Goal: Task Accomplishment & Management: Manage account settings

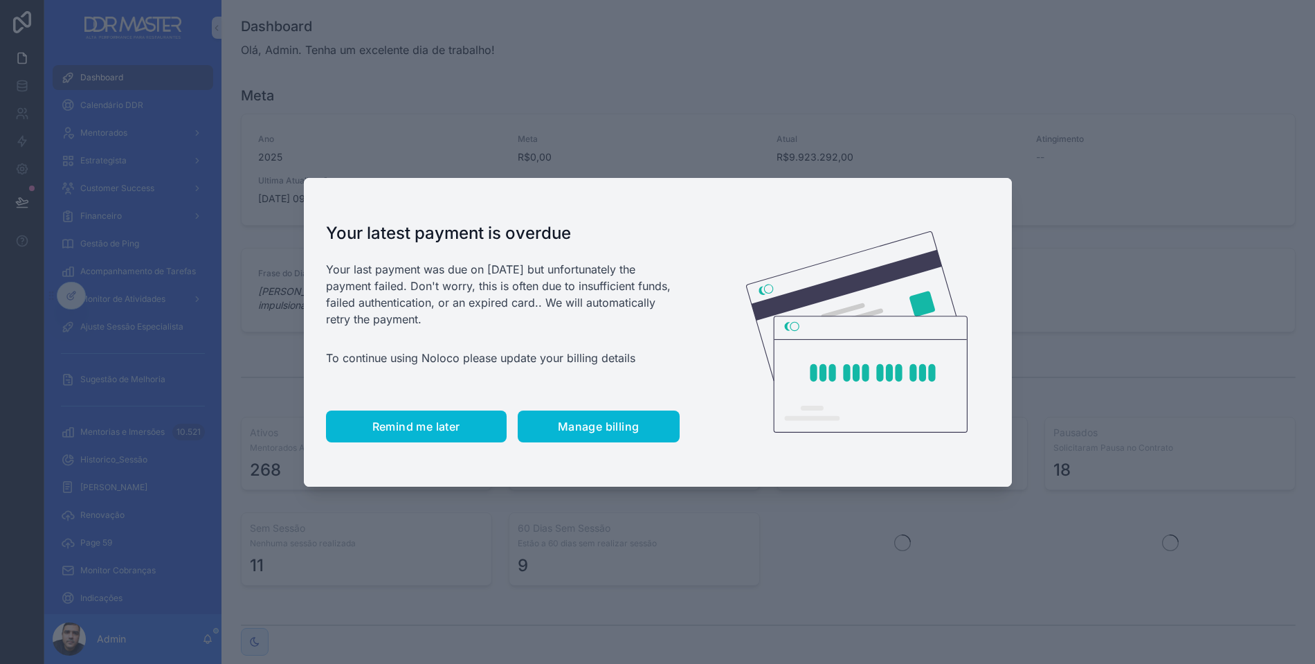
click at [419, 424] on span "Remind me later" at bounding box center [416, 426] width 88 height 14
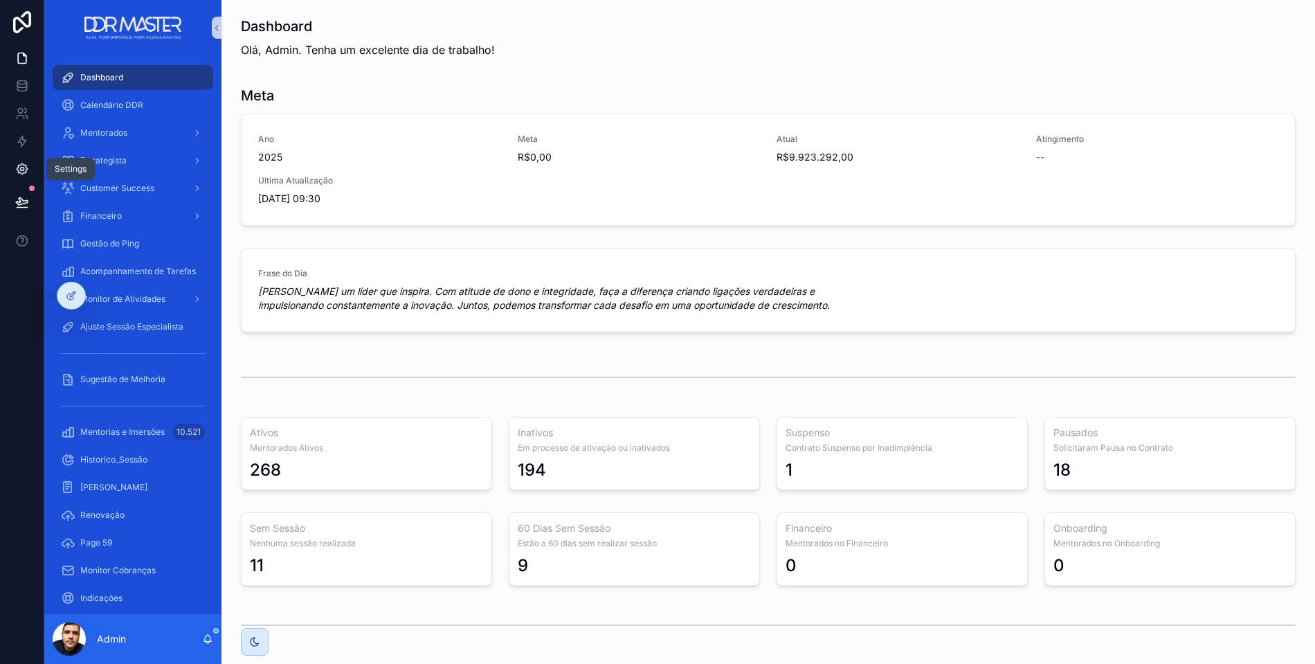
click at [17, 167] on icon at bounding box center [22, 169] width 14 height 14
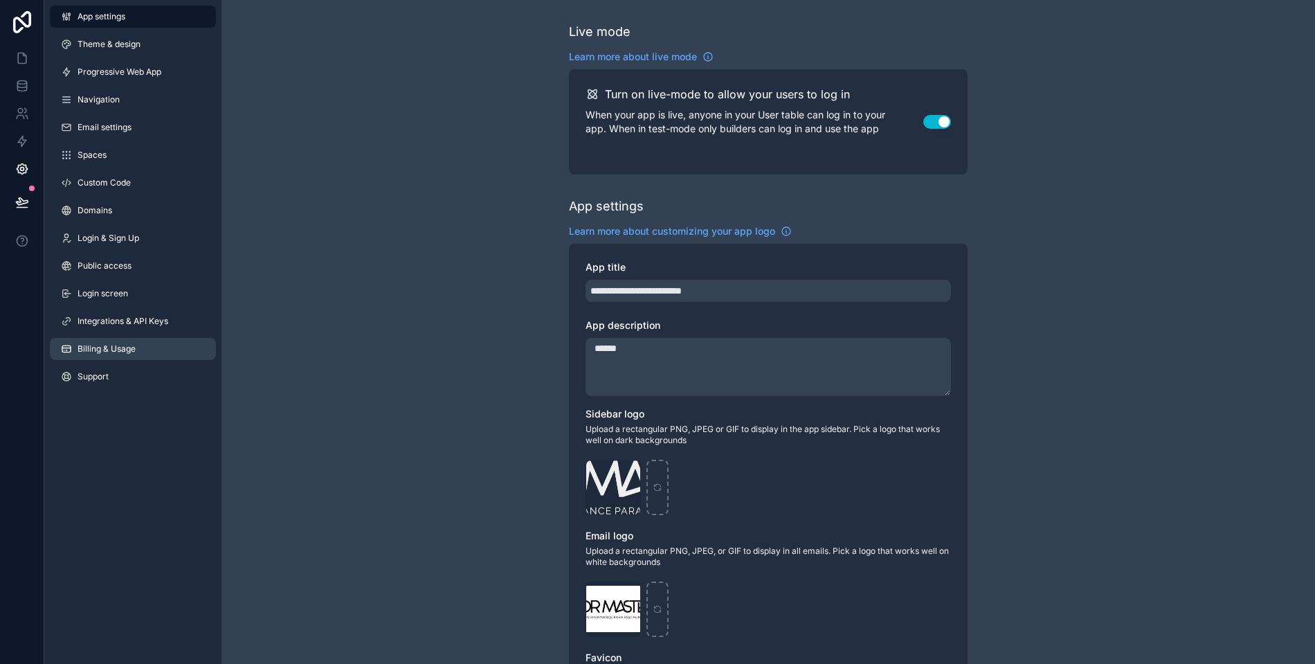
click at [98, 343] on span "Billing & Usage" at bounding box center [106, 348] width 58 height 11
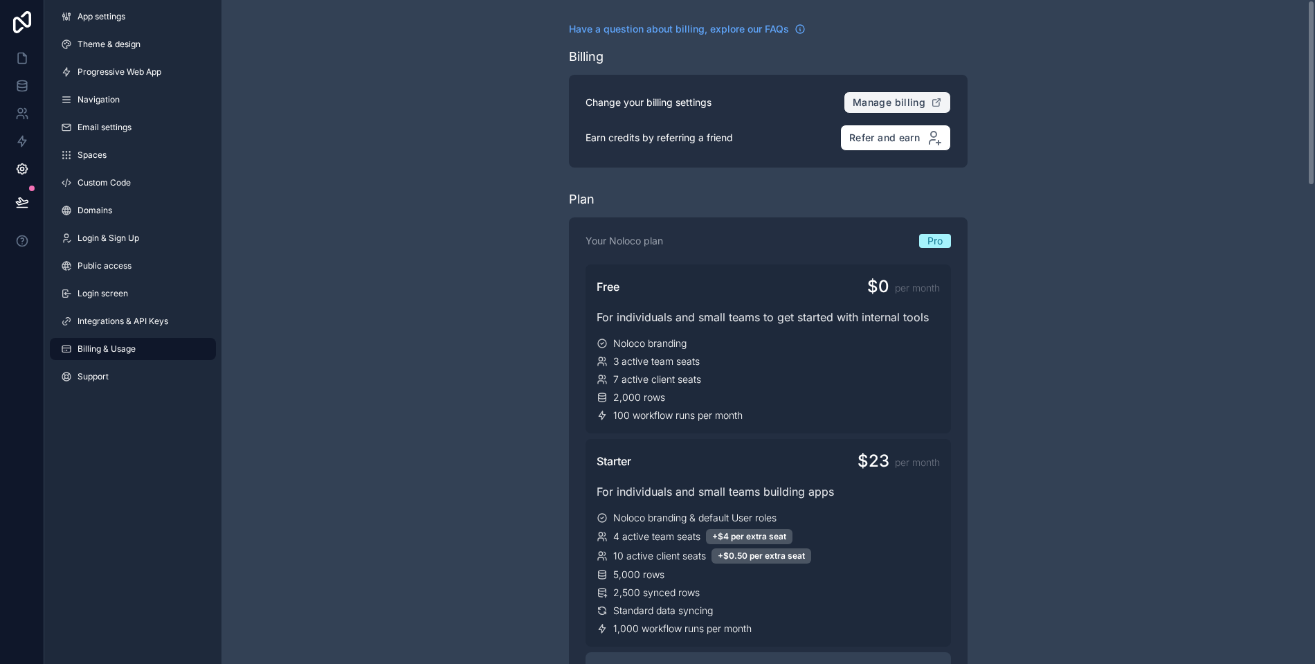
click at [881, 102] on span "Manage billing" at bounding box center [888, 102] width 73 height 12
click at [21, 60] on icon at bounding box center [22, 58] width 14 height 14
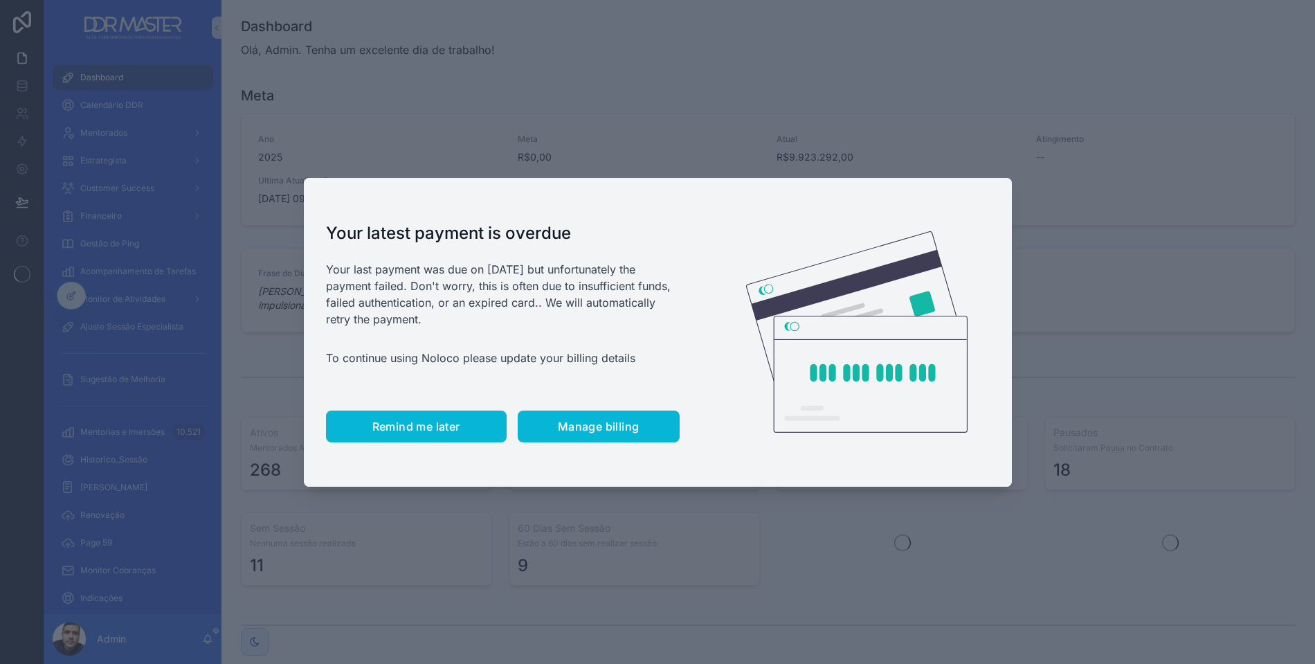
click at [421, 430] on span "Remind me later" at bounding box center [416, 426] width 88 height 14
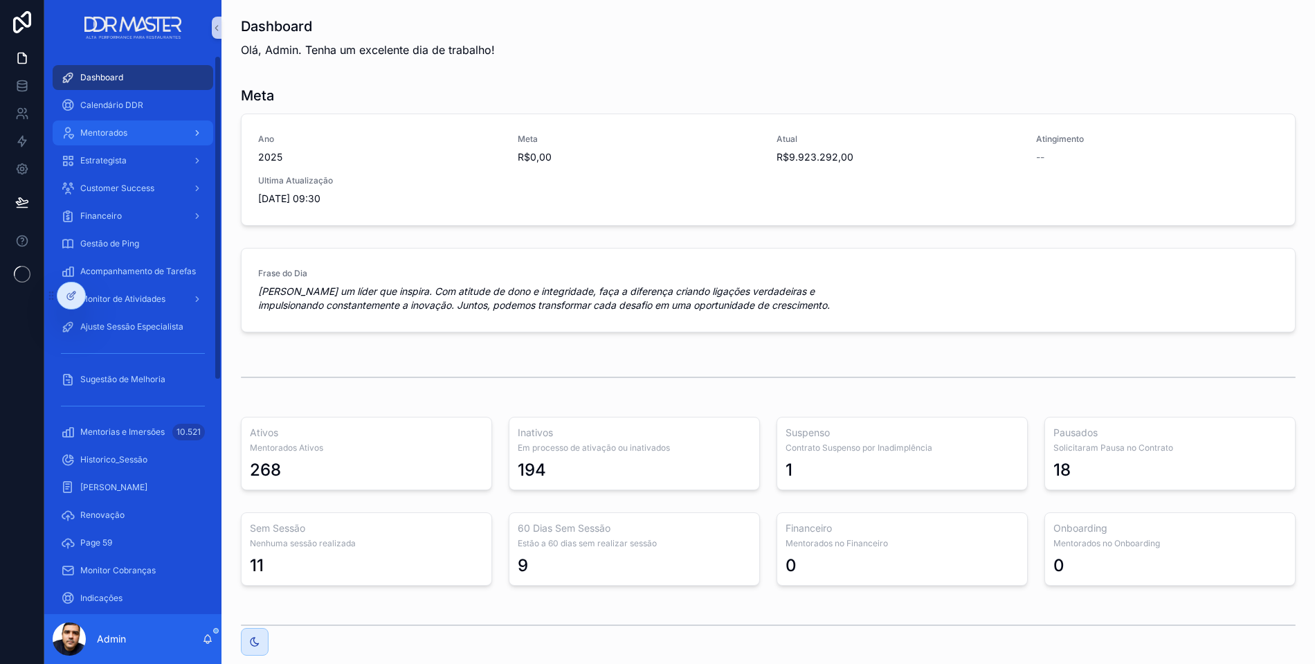
click at [108, 125] on div "Mentorados" at bounding box center [133, 133] width 144 height 22
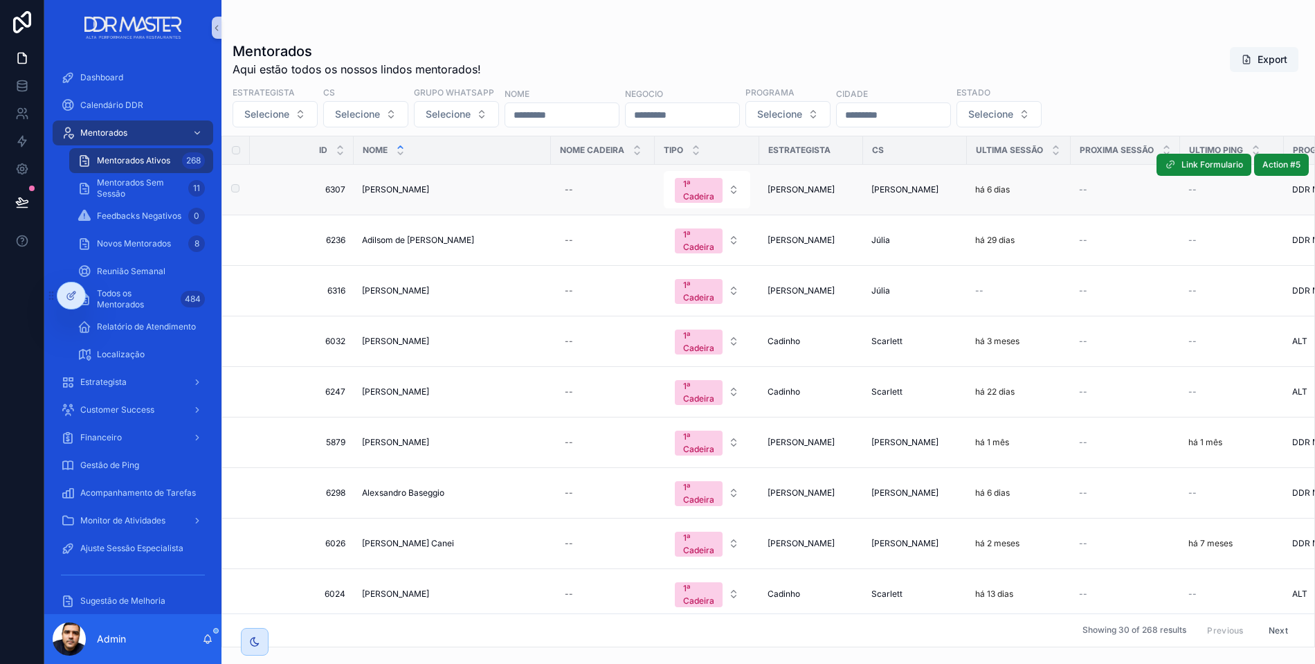
click at [401, 189] on span "Adair Ribeiro da Silva Neto" at bounding box center [395, 189] width 67 height 11
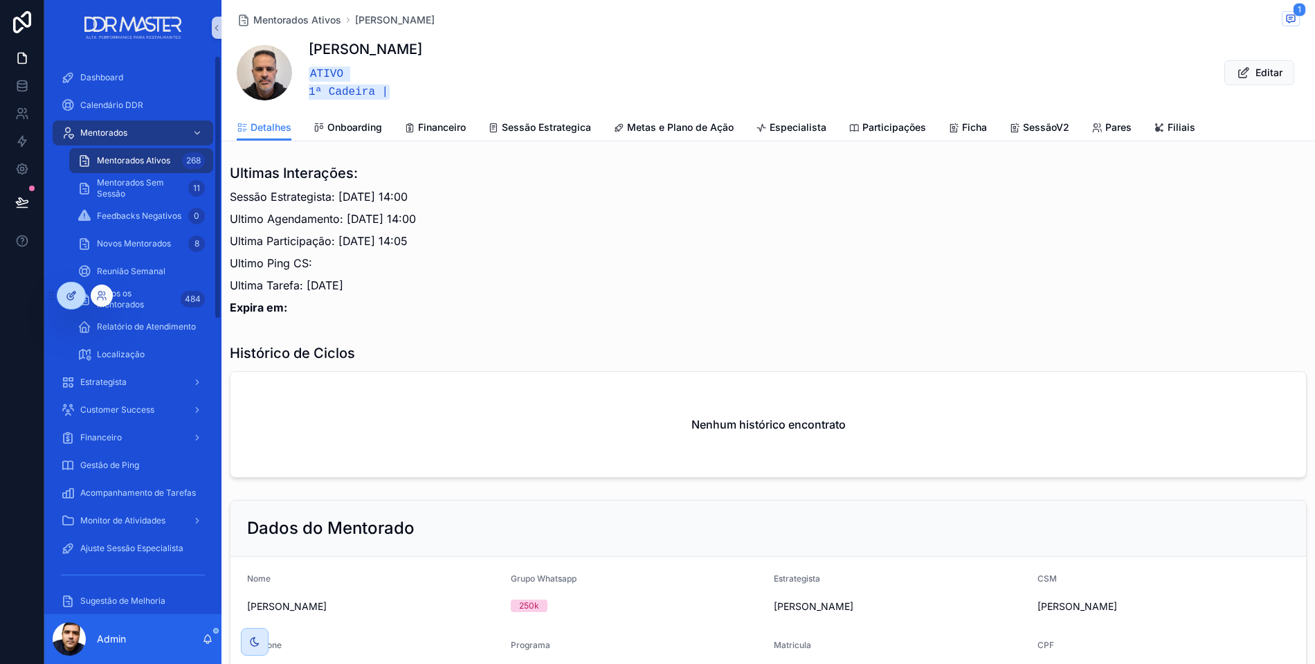
click at [67, 294] on icon at bounding box center [71, 295] width 11 height 11
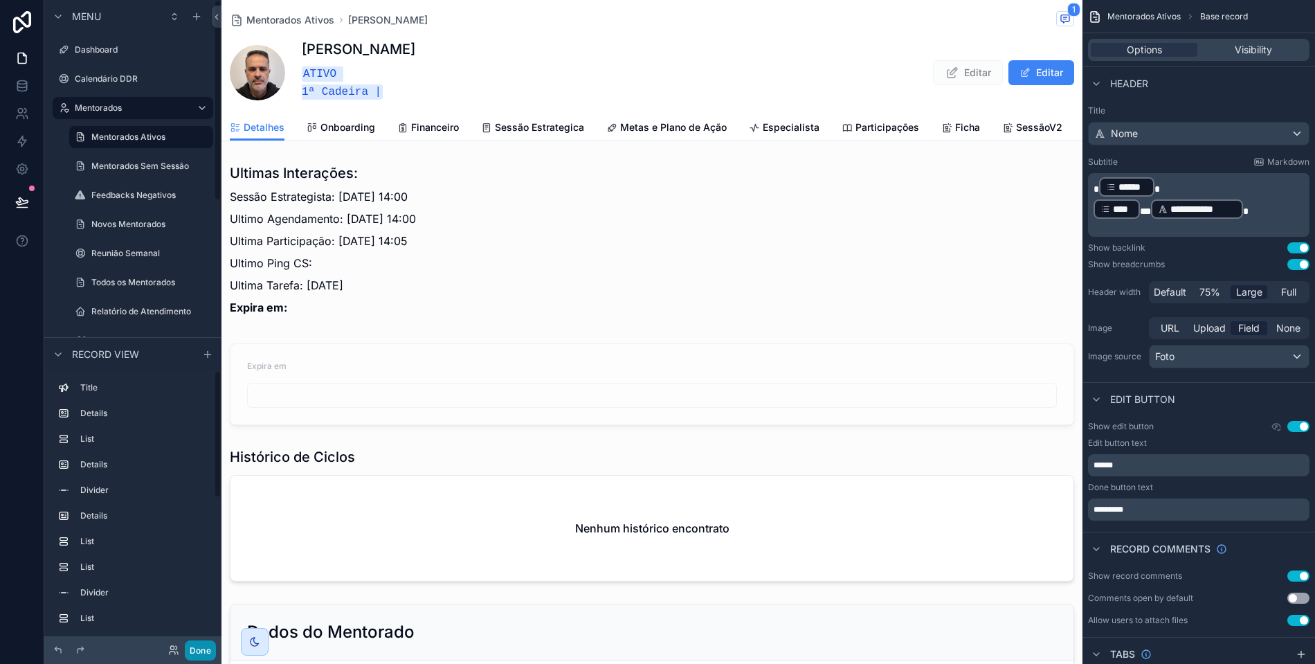
click at [204, 653] on button "Done" at bounding box center [200, 650] width 31 height 20
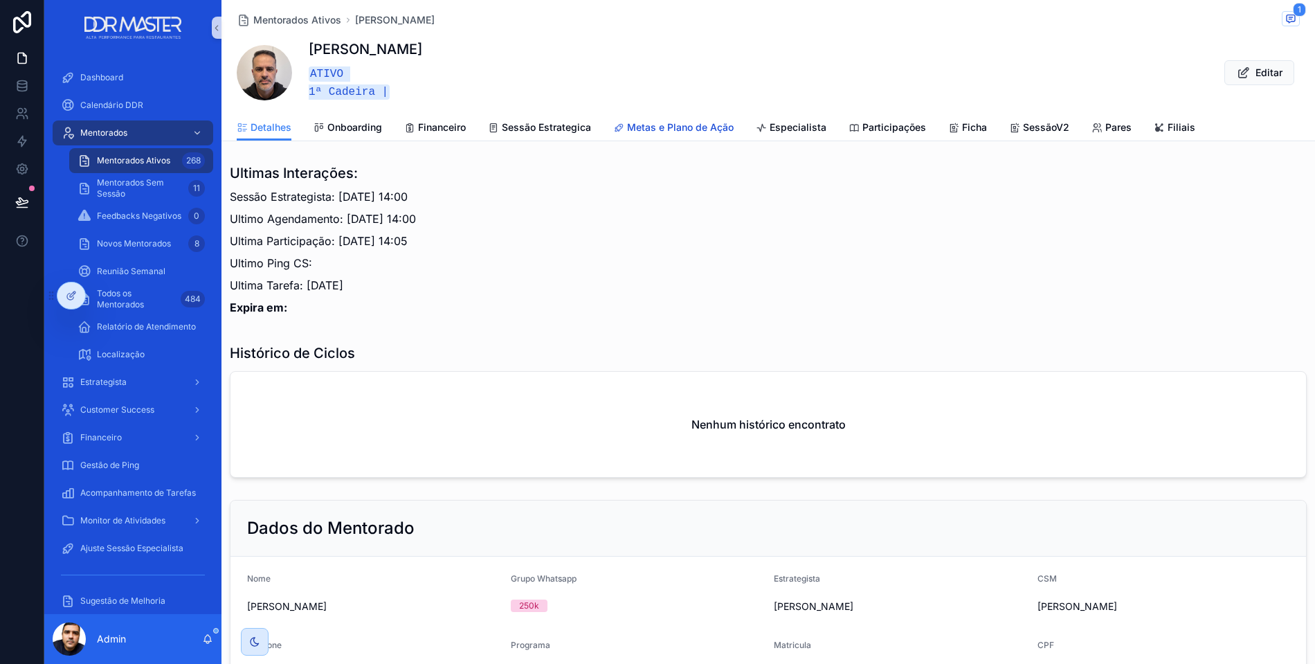
click at [687, 120] on span "Metas e Plano de Ação" at bounding box center [680, 127] width 107 height 14
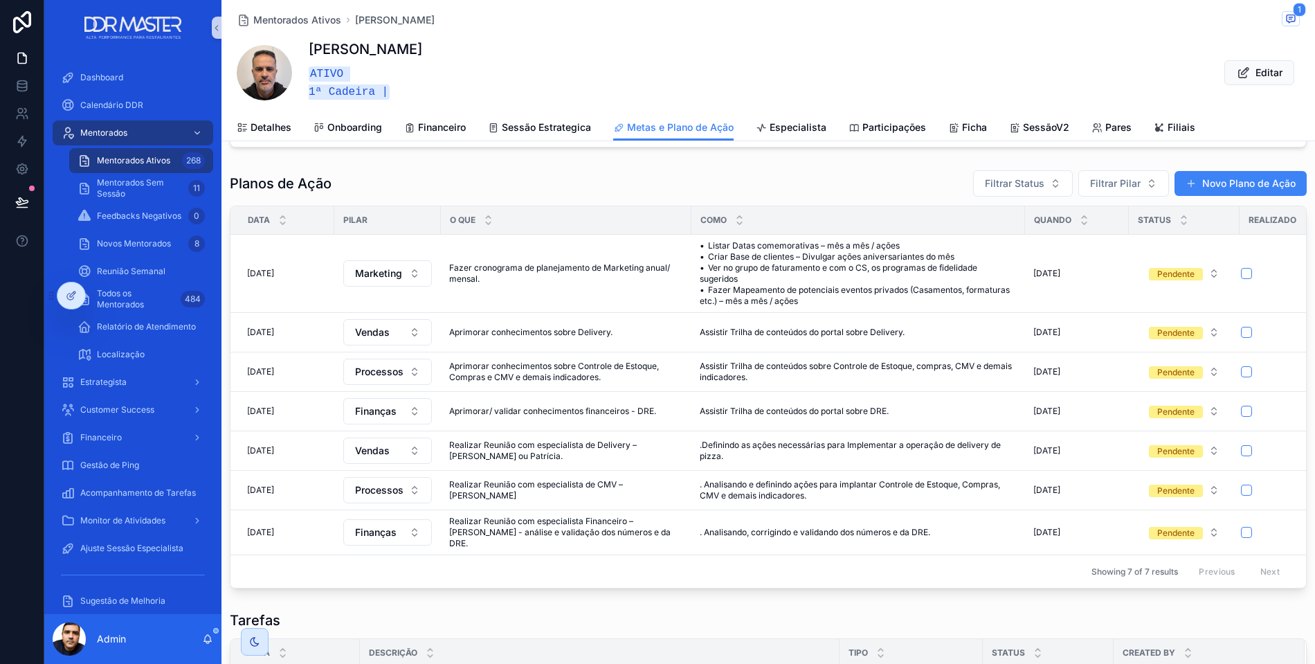
scroll to position [328, 0]
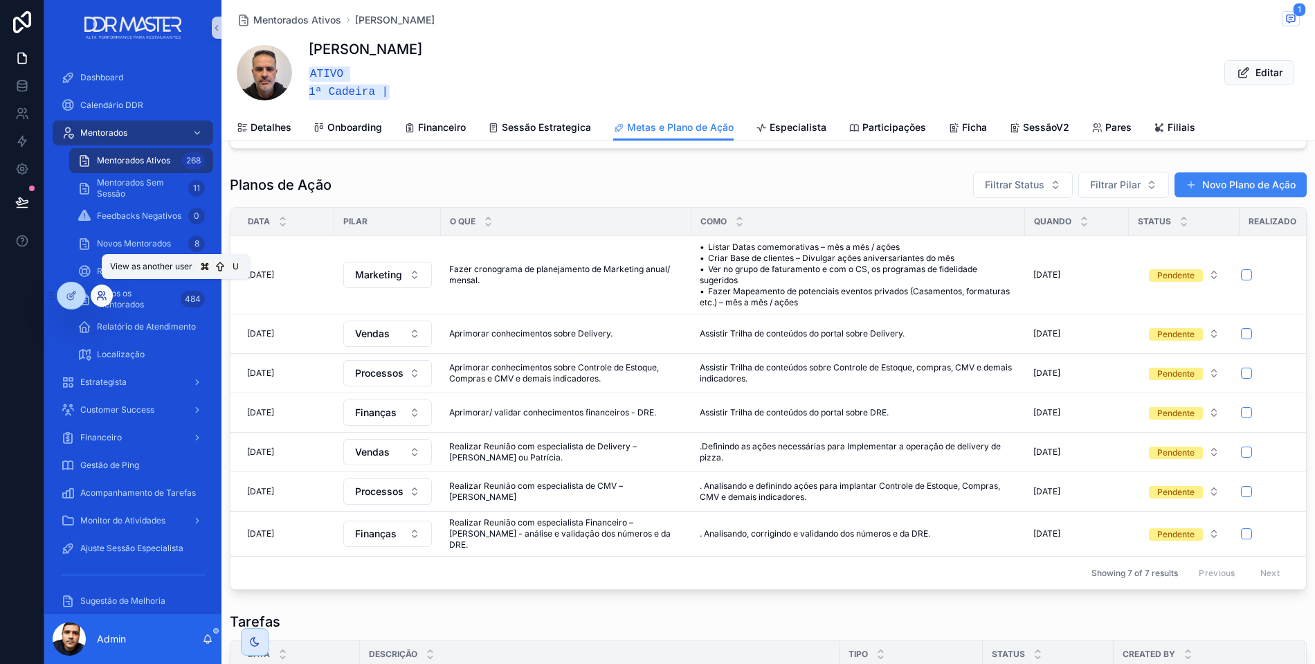
click at [104, 295] on icon at bounding box center [104, 292] width 1 height 3
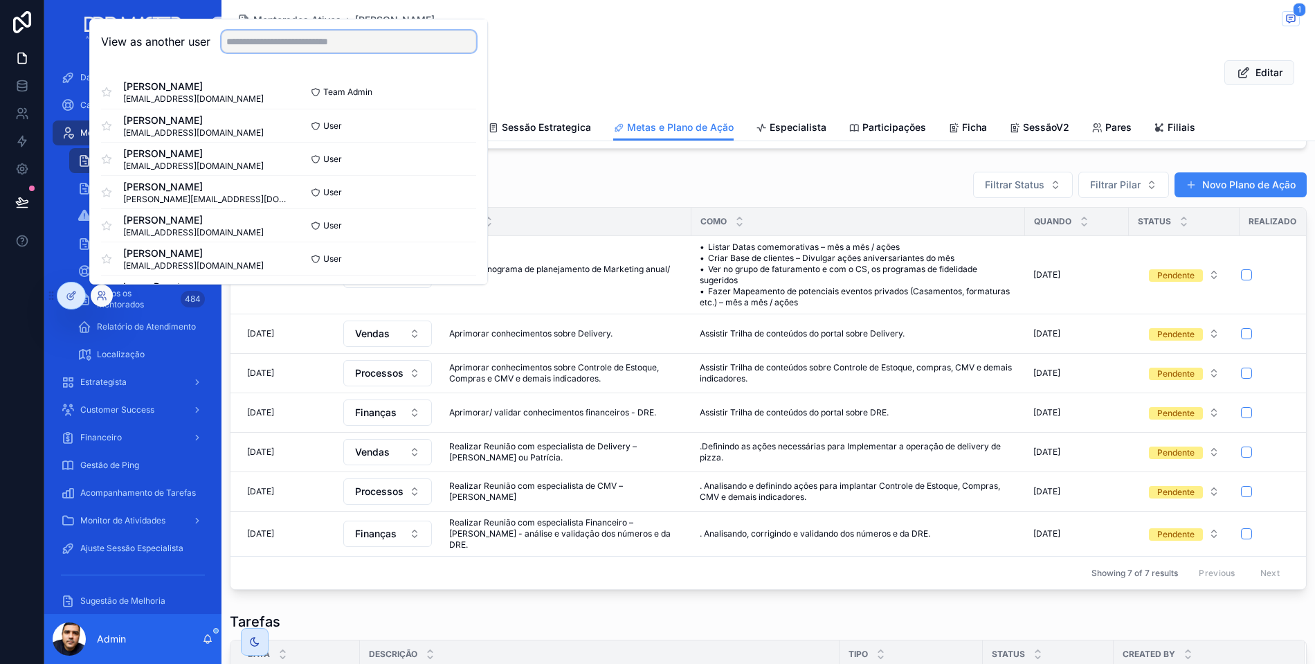
click at [292, 48] on input "text" at bounding box center [348, 41] width 255 height 22
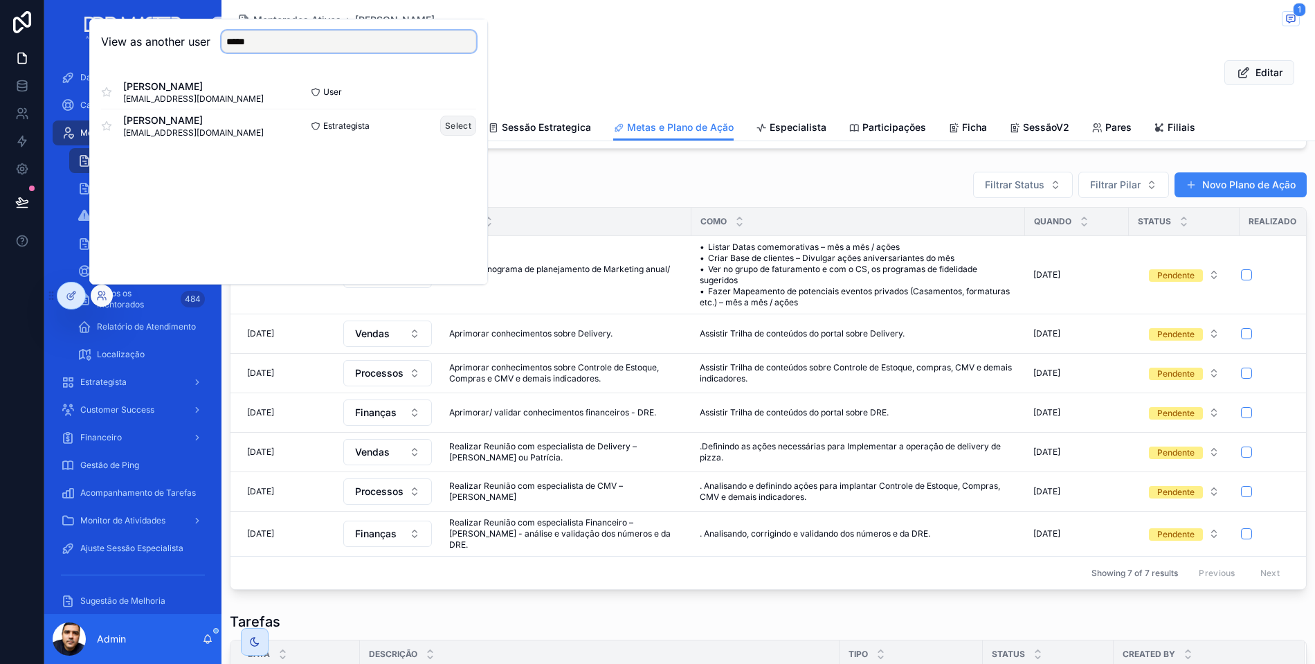
type input "*****"
click at [455, 120] on button "Select" at bounding box center [458, 126] width 36 height 20
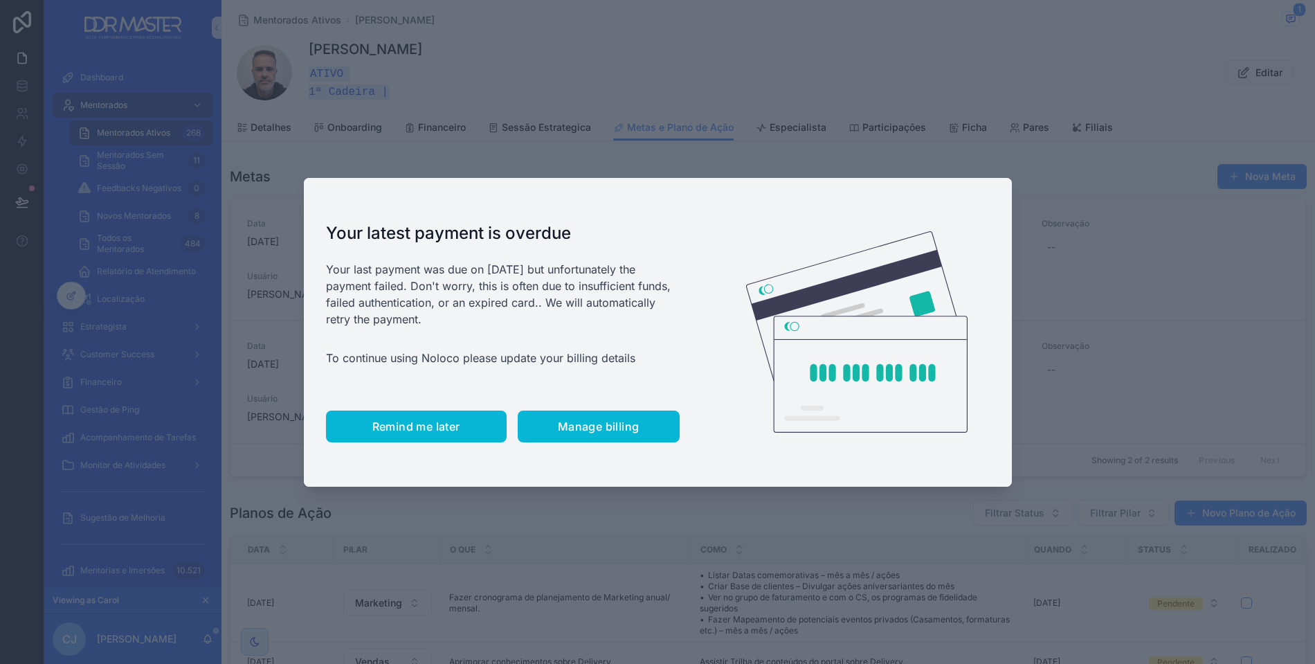
click at [439, 428] on span "Remind me later" at bounding box center [416, 426] width 88 height 14
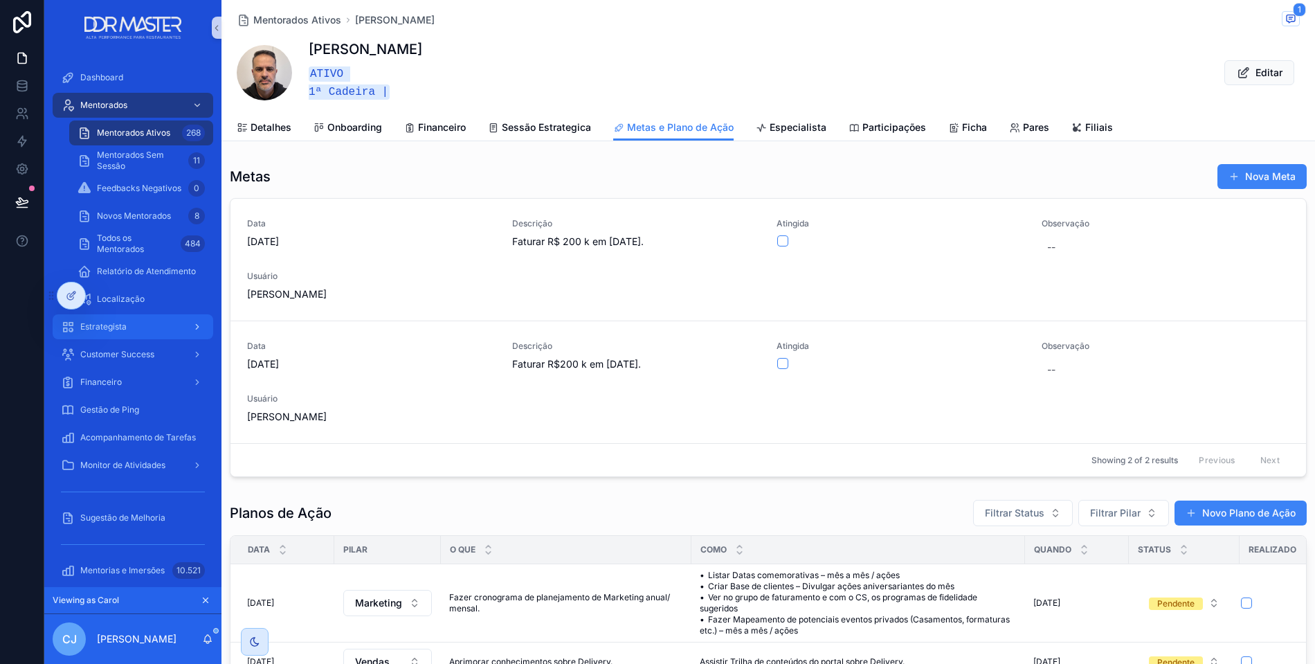
click at [118, 329] on span "Estrategista" at bounding box center [103, 326] width 46 height 11
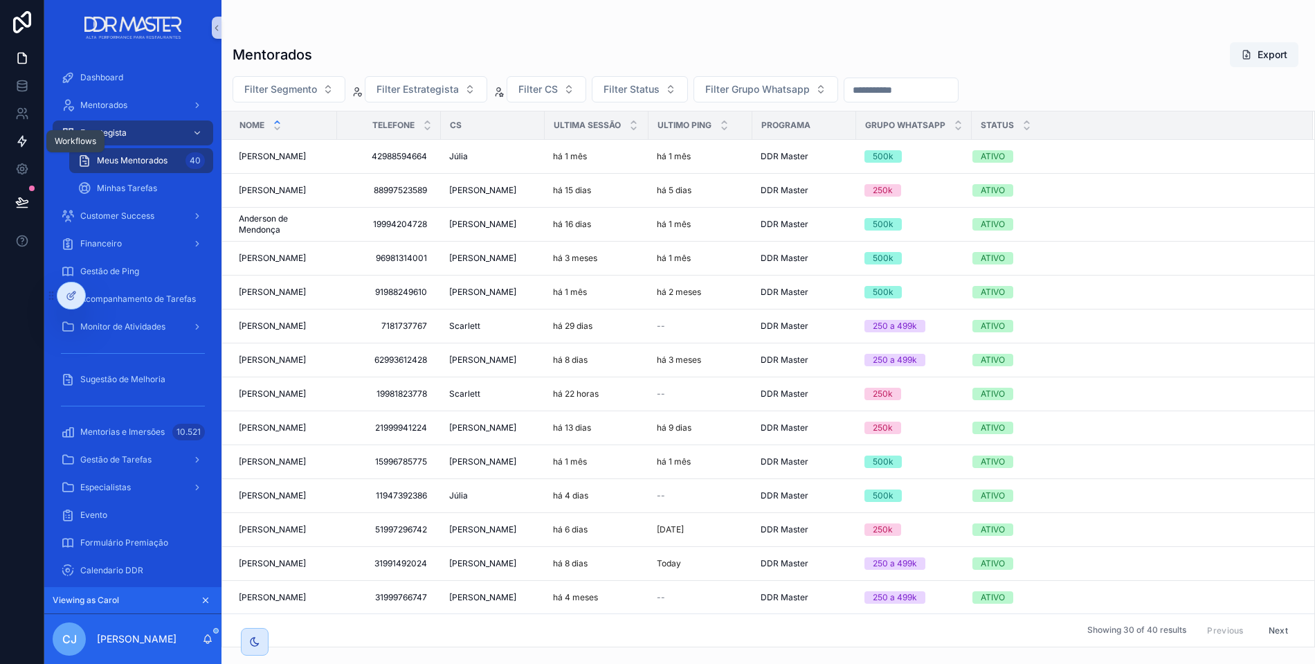
click at [20, 143] on icon at bounding box center [22, 141] width 14 height 14
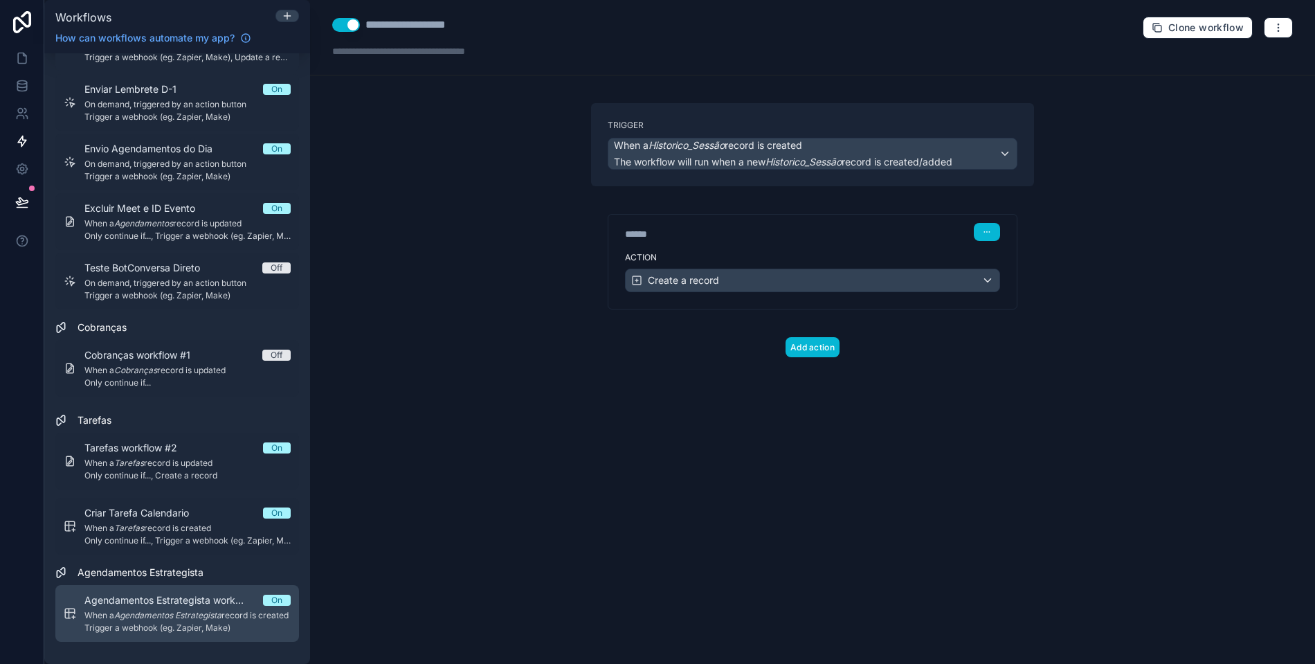
click at [238, 610] on span "When a Agendamentos Estrategista record is created" at bounding box center [187, 615] width 206 height 11
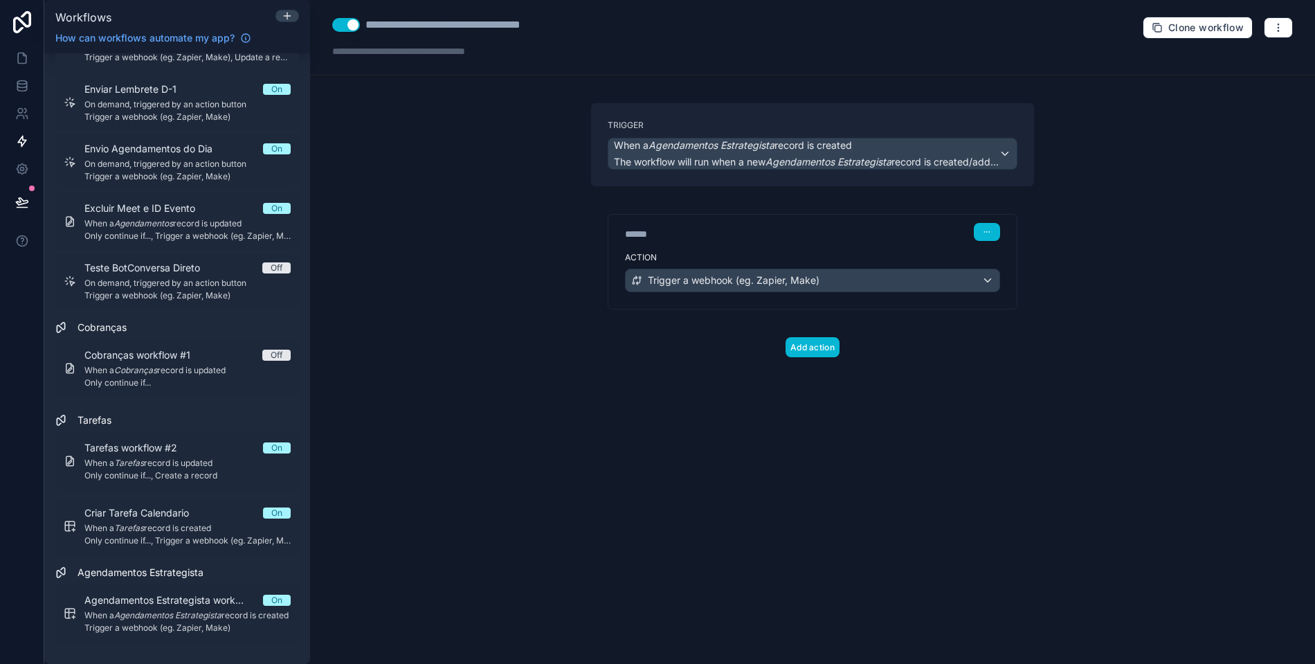
click at [351, 24] on button "Use setting" at bounding box center [346, 25] width 28 height 14
click at [22, 58] on icon at bounding box center [22, 58] width 14 height 14
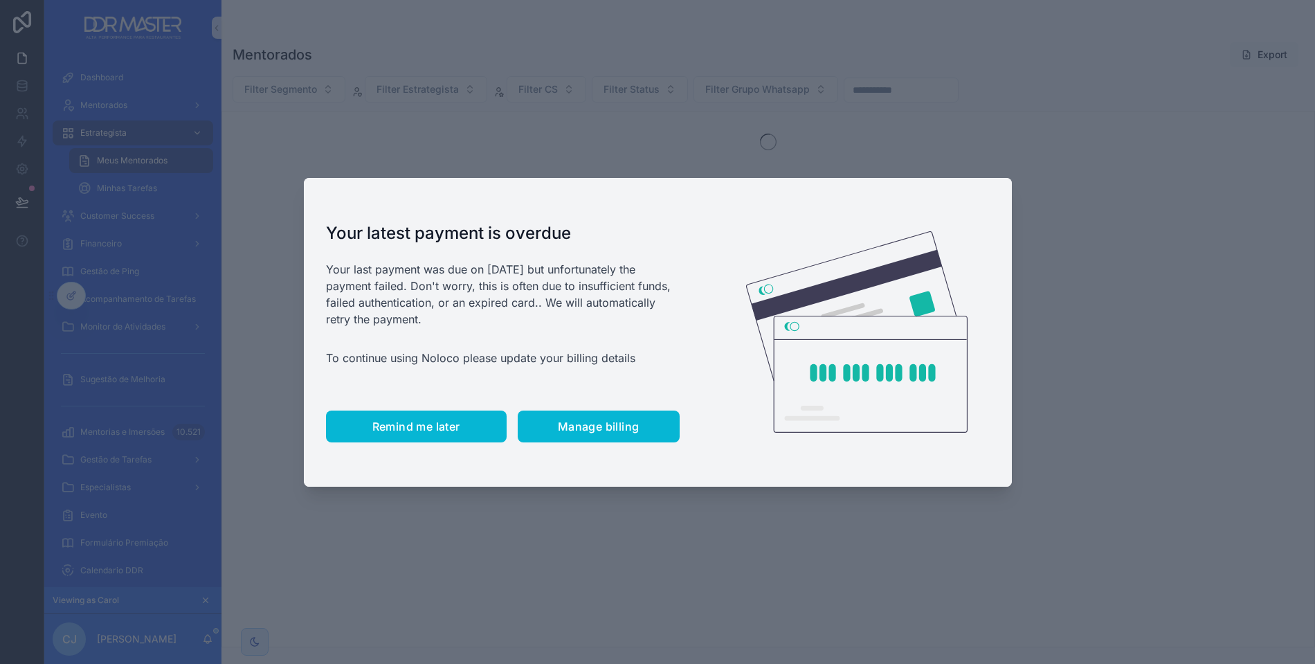
click at [383, 424] on span "Remind me later" at bounding box center [416, 426] width 88 height 14
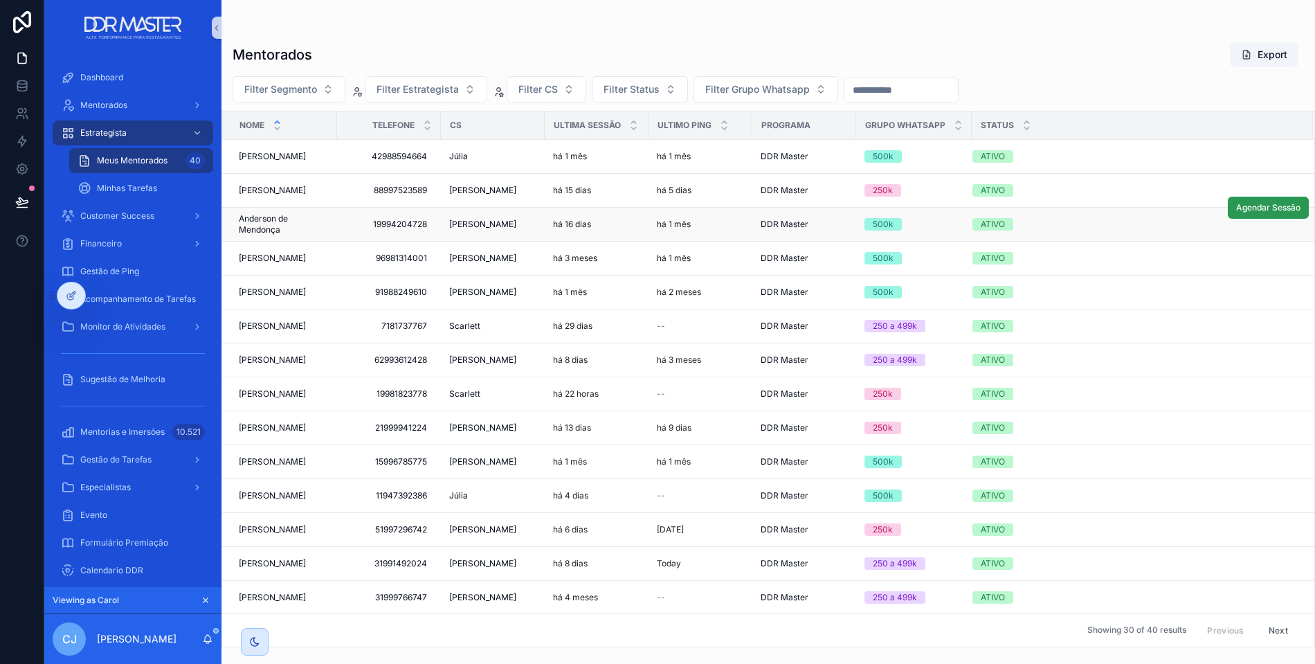
click at [1265, 207] on span "Agendar Sessão" at bounding box center [1268, 207] width 64 height 11
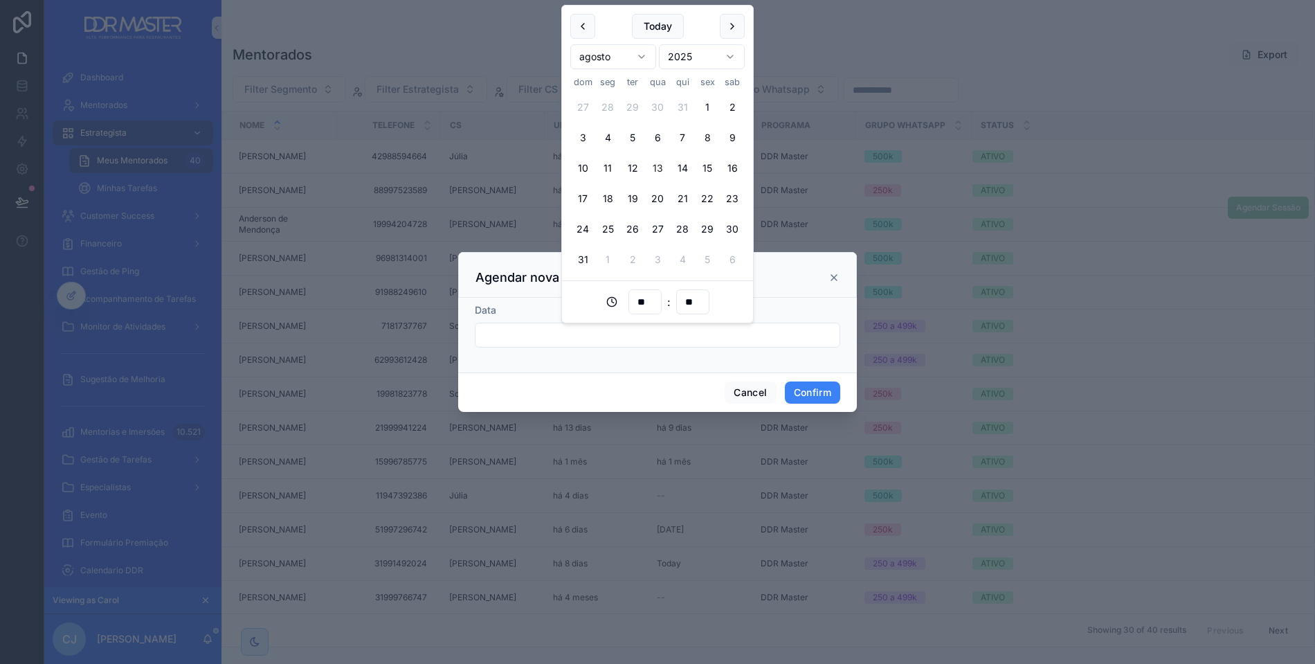
click at [620, 336] on input "text" at bounding box center [657, 334] width 364 height 19
click at [747, 394] on button "Cancel" at bounding box center [749, 392] width 51 height 22
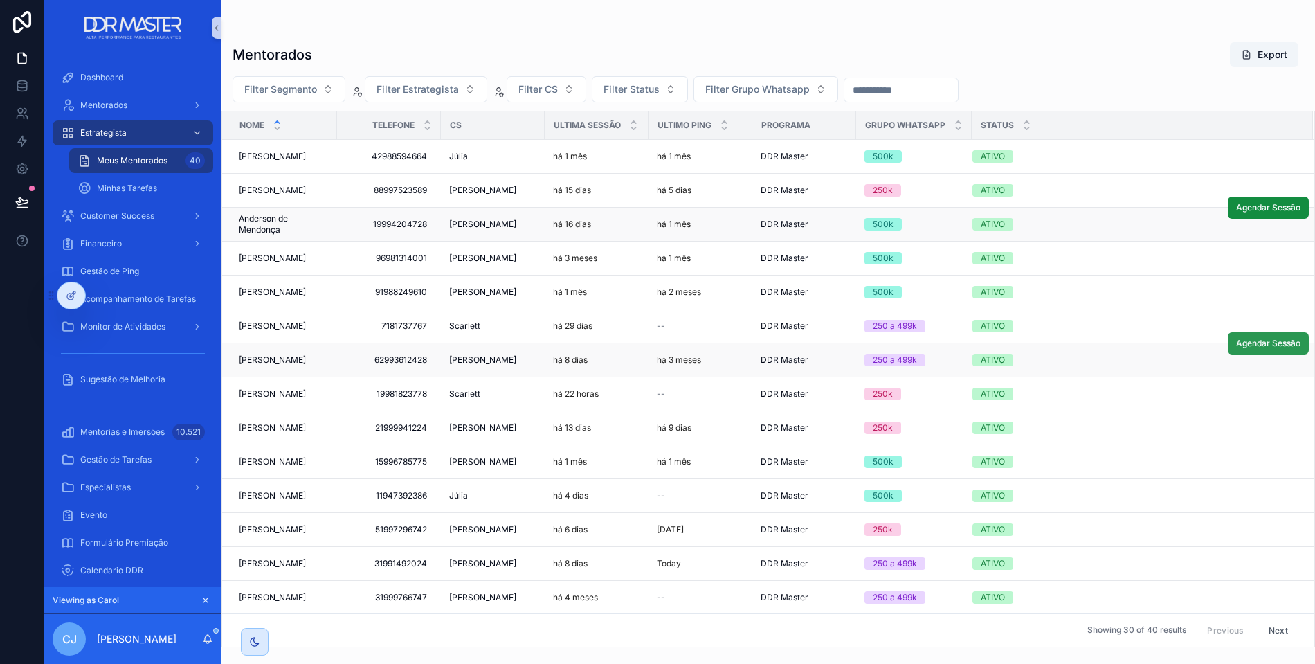
click at [1250, 342] on span "Agendar Sessão" at bounding box center [1268, 343] width 64 height 11
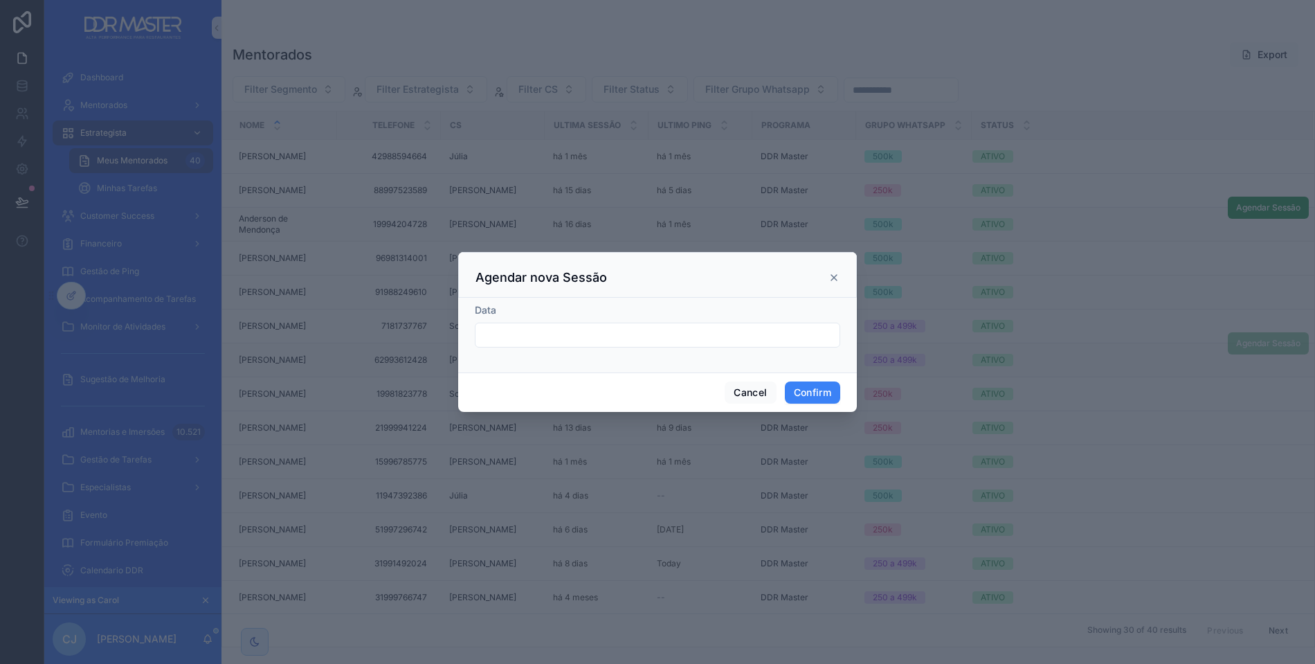
click at [581, 338] on input "text" at bounding box center [657, 334] width 364 height 19
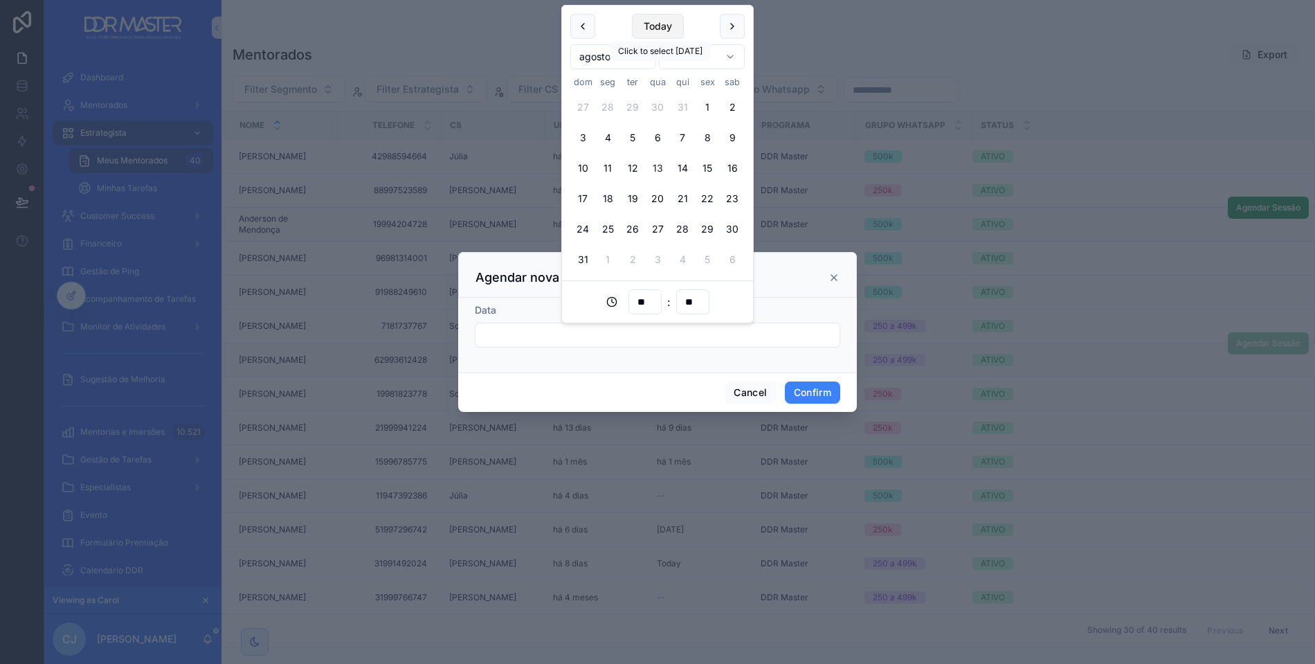
click at [666, 17] on button "Today" at bounding box center [658, 26] width 52 height 25
click at [634, 167] on button "12" at bounding box center [632, 168] width 25 height 25
click at [647, 302] on input "**" at bounding box center [645, 301] width 32 height 19
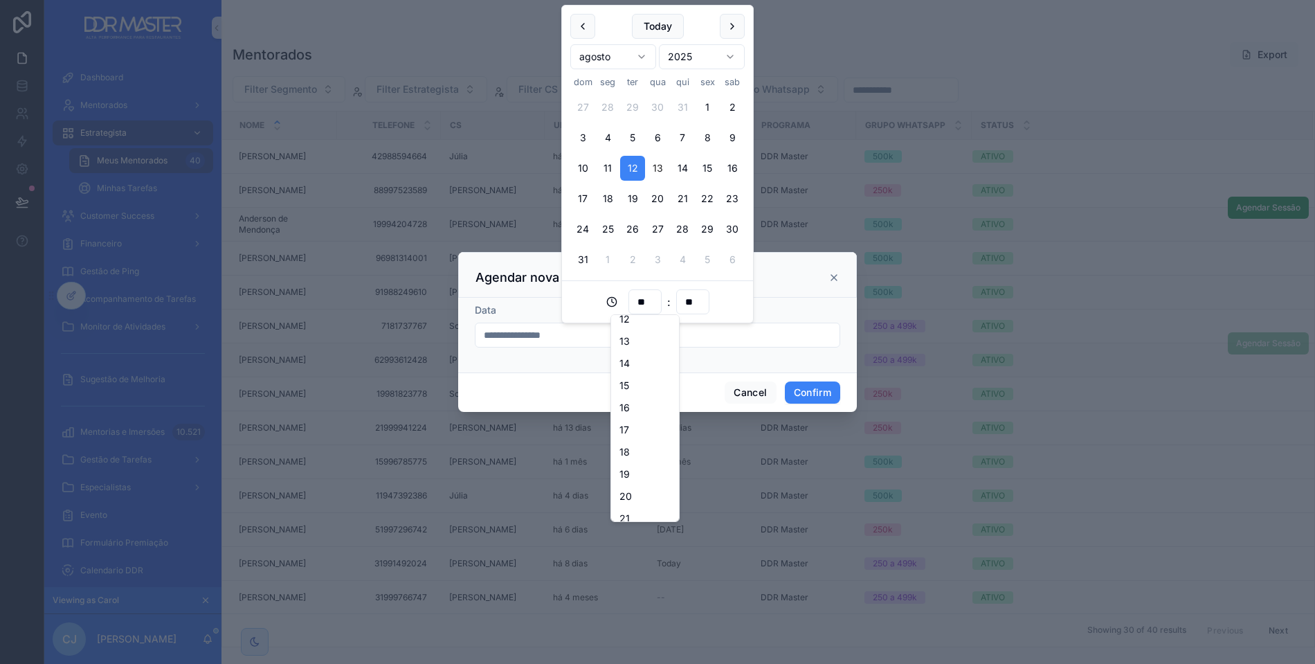
scroll to position [279, 0]
click at [637, 448] on div "18" at bounding box center [645, 448] width 62 height 22
type input "**********"
type input "**"
click at [805, 365] on div "**********" at bounding box center [657, 335] width 399 height 75
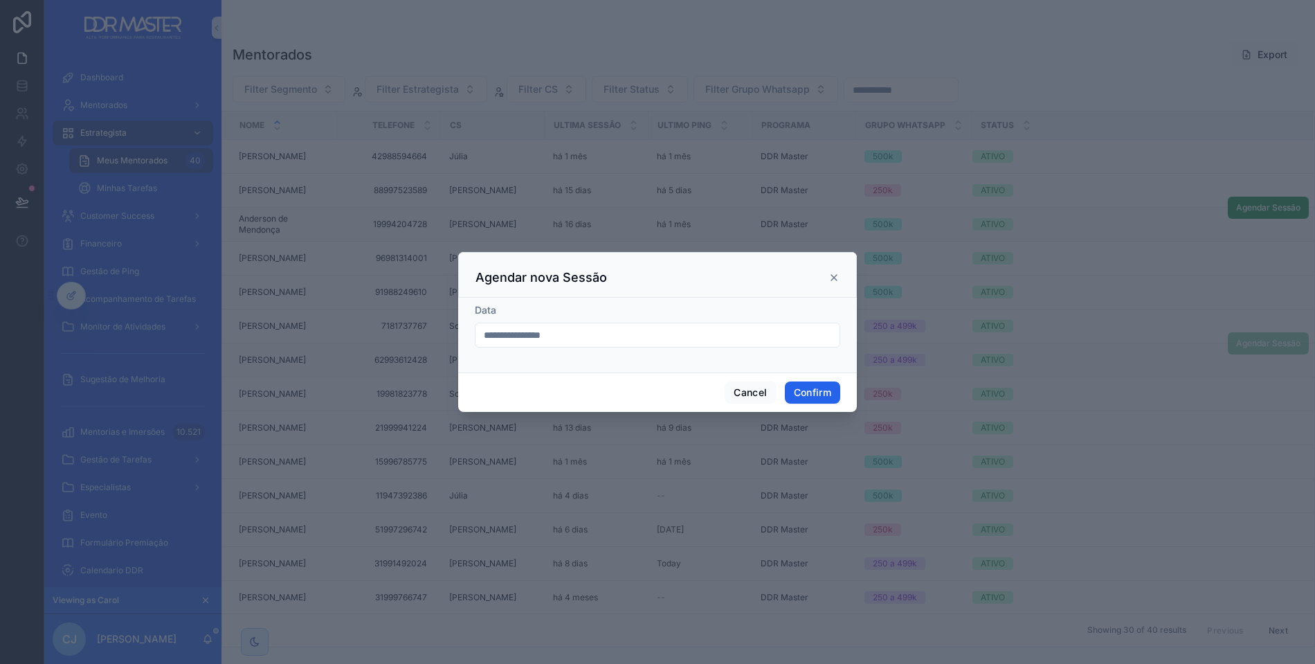
click at [806, 393] on button "Confirm" at bounding box center [812, 392] width 55 height 22
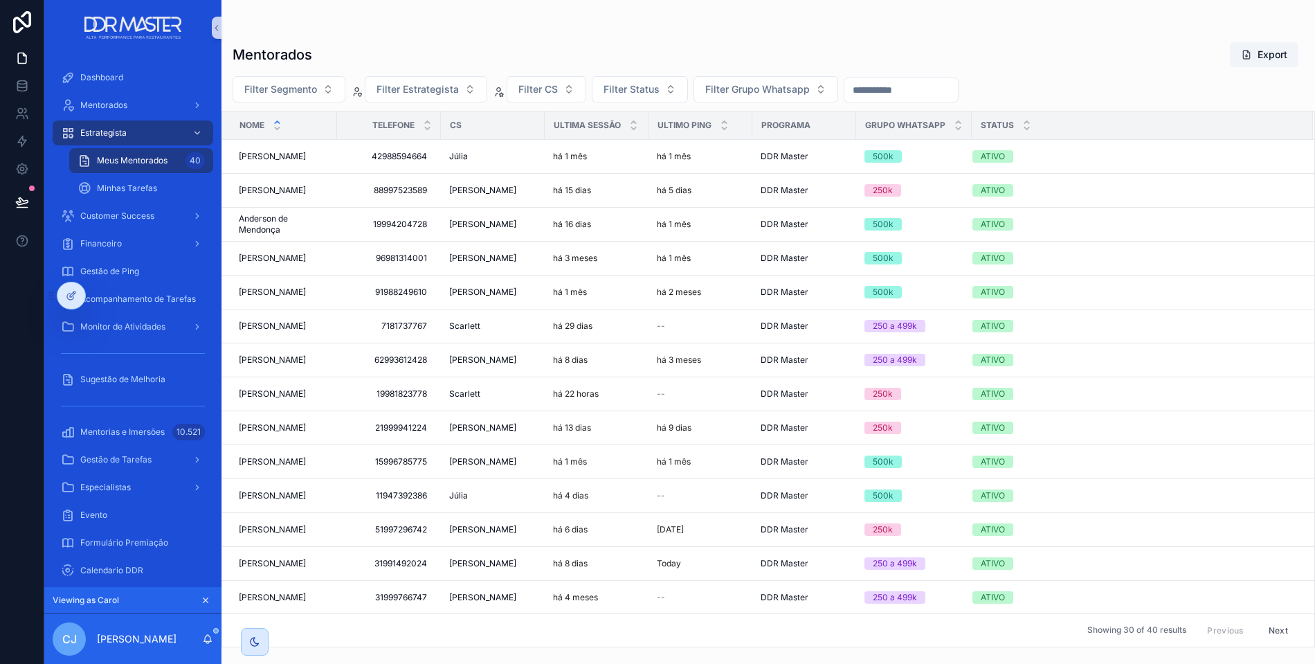
click at [207, 604] on icon "scrollable content" at bounding box center [206, 600] width 10 height 10
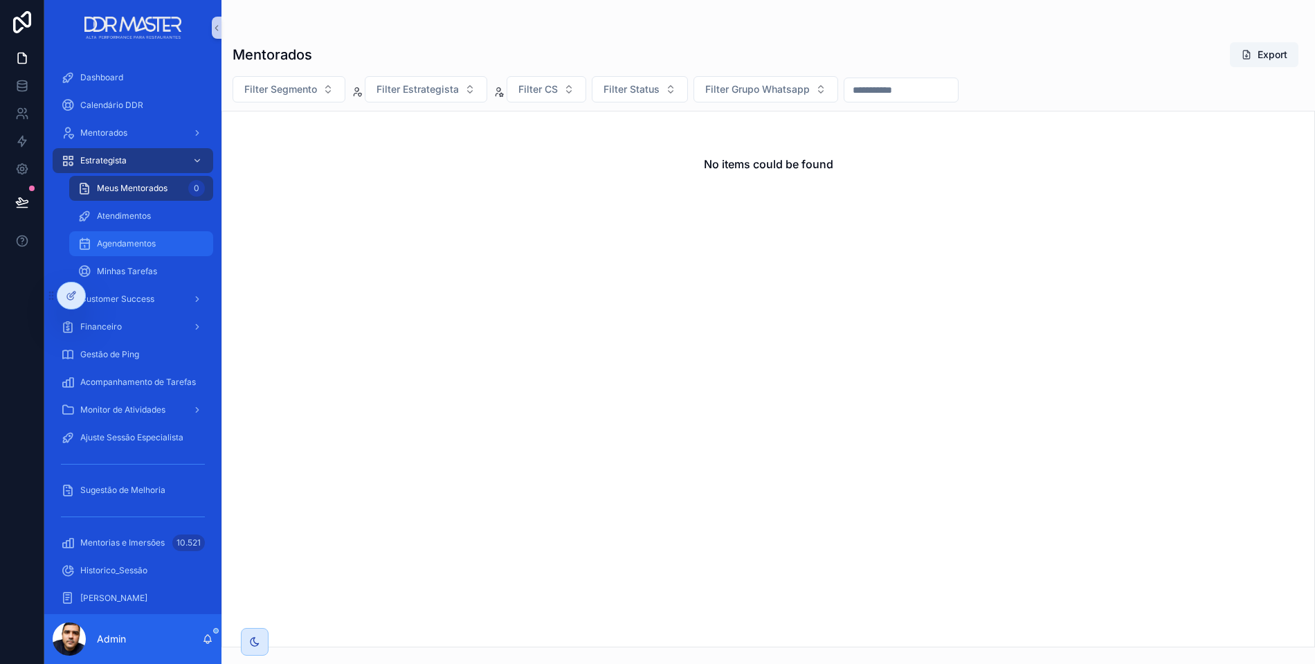
click at [129, 242] on span "Agendamentos" at bounding box center [126, 243] width 59 height 11
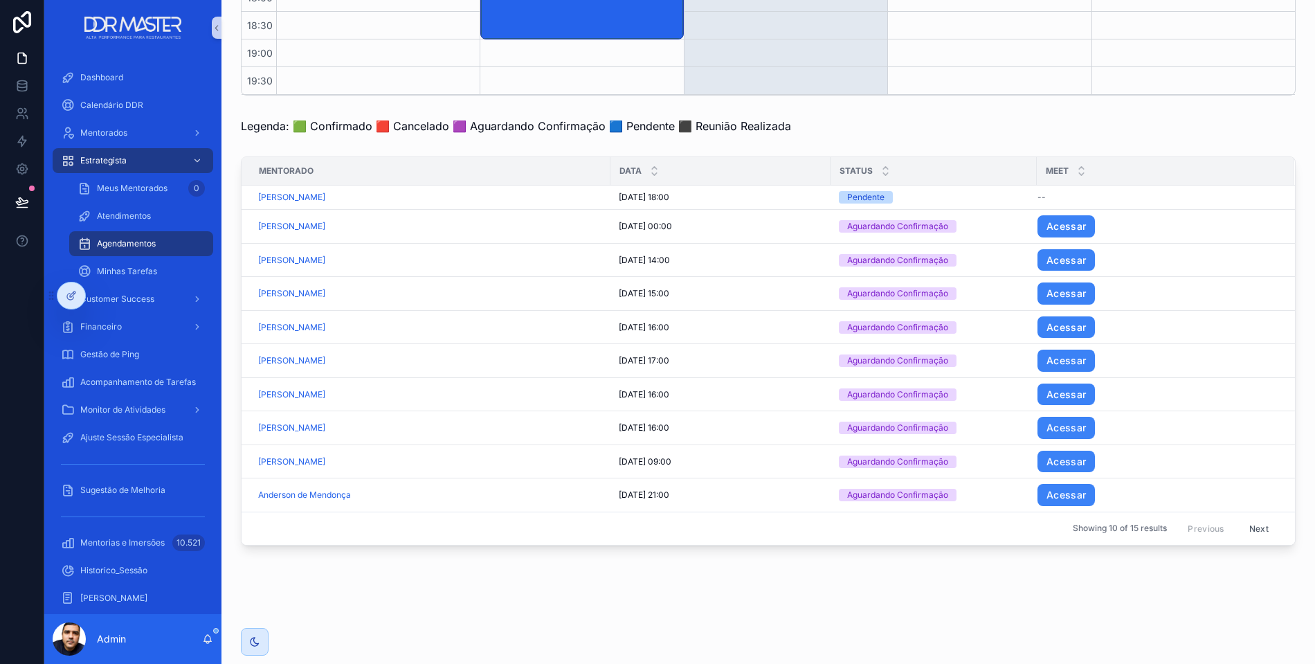
click at [1252, 519] on button "Next" at bounding box center [1258, 528] width 39 height 21
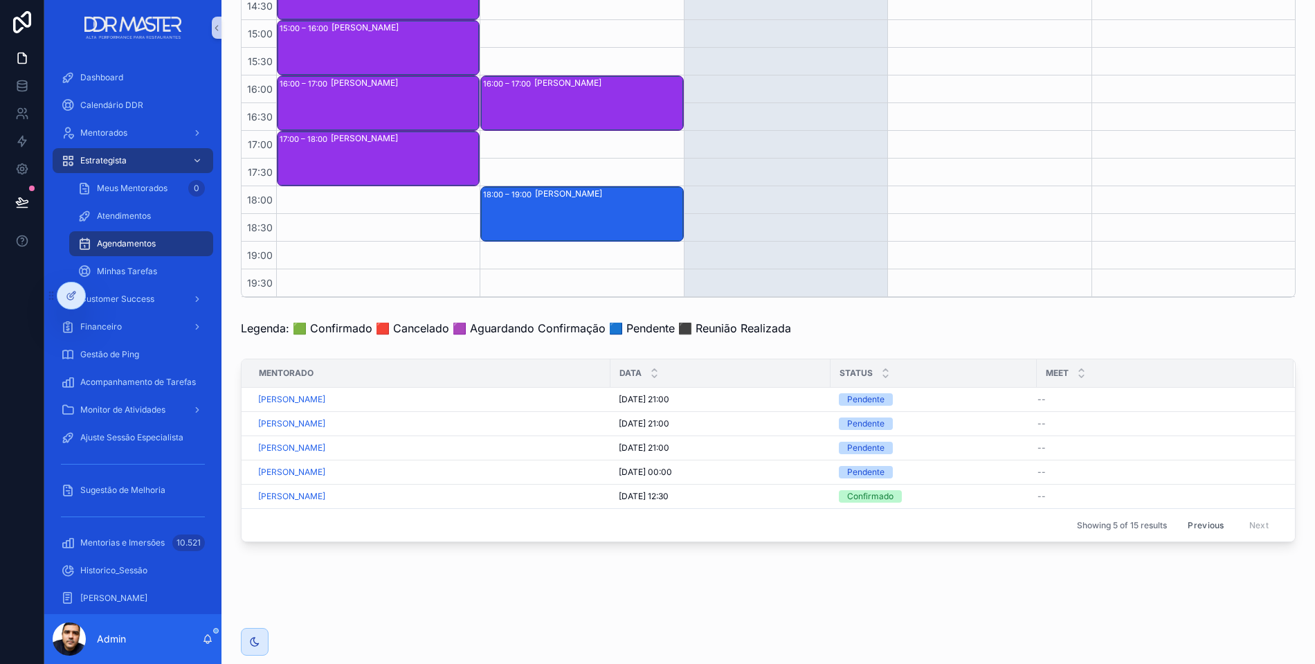
click at [1212, 514] on button "Previous" at bounding box center [1205, 524] width 55 height 21
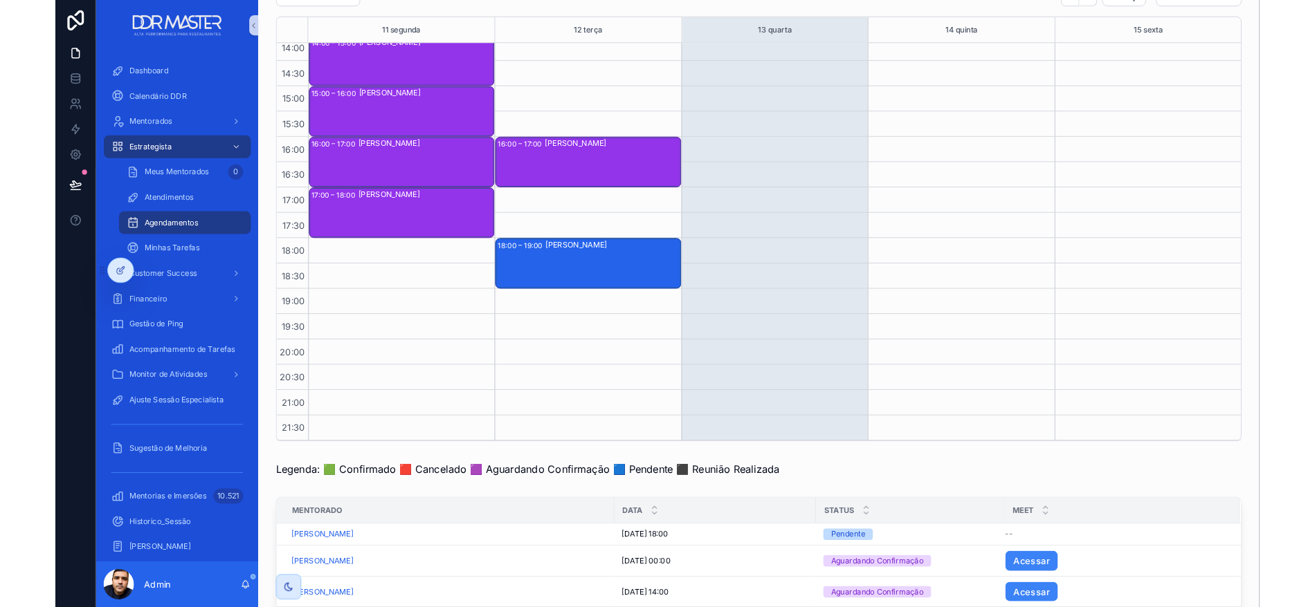
scroll to position [340, 0]
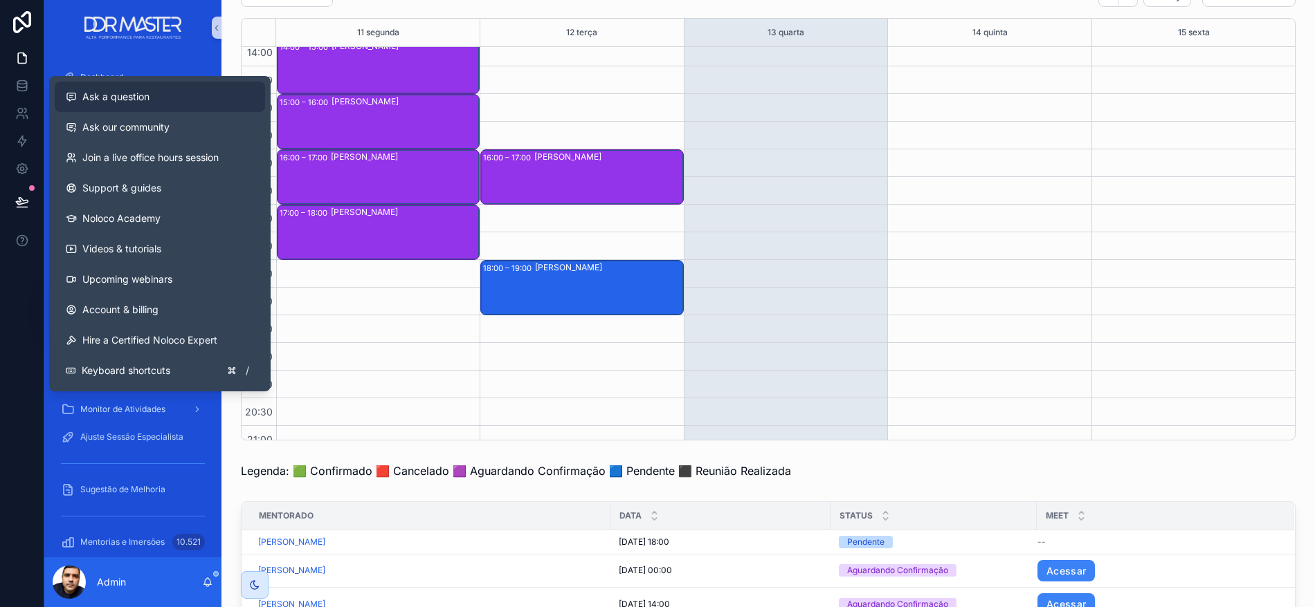
click at [122, 98] on span "Ask a question" at bounding box center [115, 97] width 67 height 14
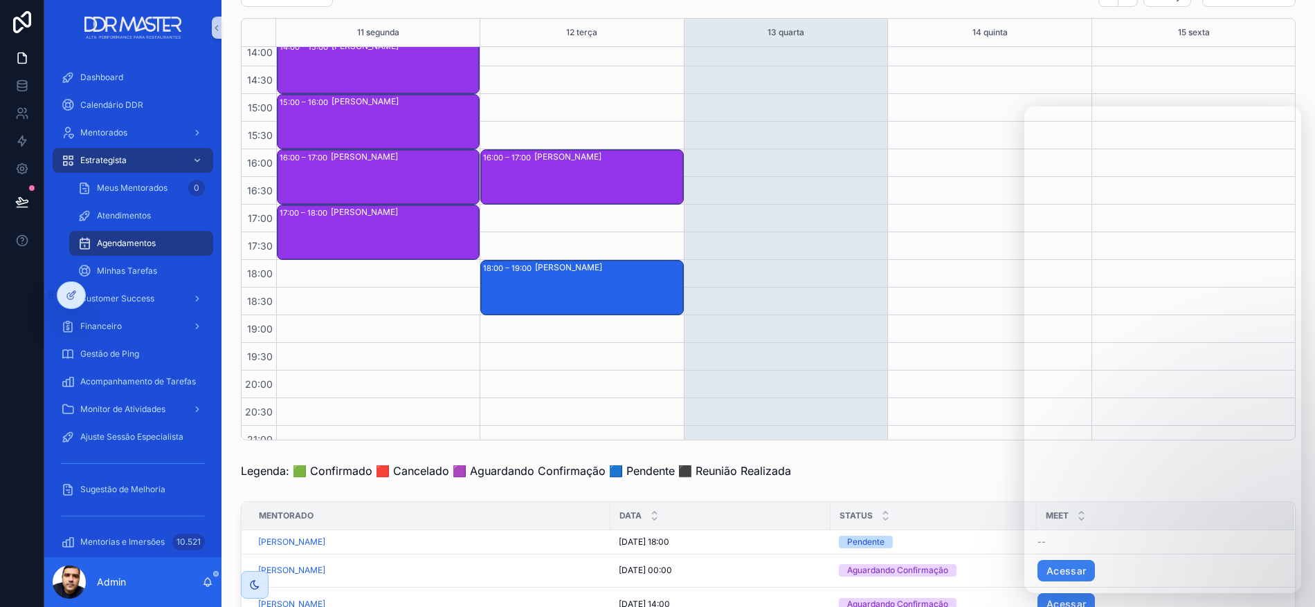
click at [967, 356] on div "scrollable content" at bounding box center [988, 94] width 203 height 775
click at [994, 470] on div "Legenda: 🟩 Confirmado 🟥 Cancelado 🟪 Aguardando Confirmação 🟦 Pendente ⬛️ Reuniã…" at bounding box center [768, 471] width 1054 height 17
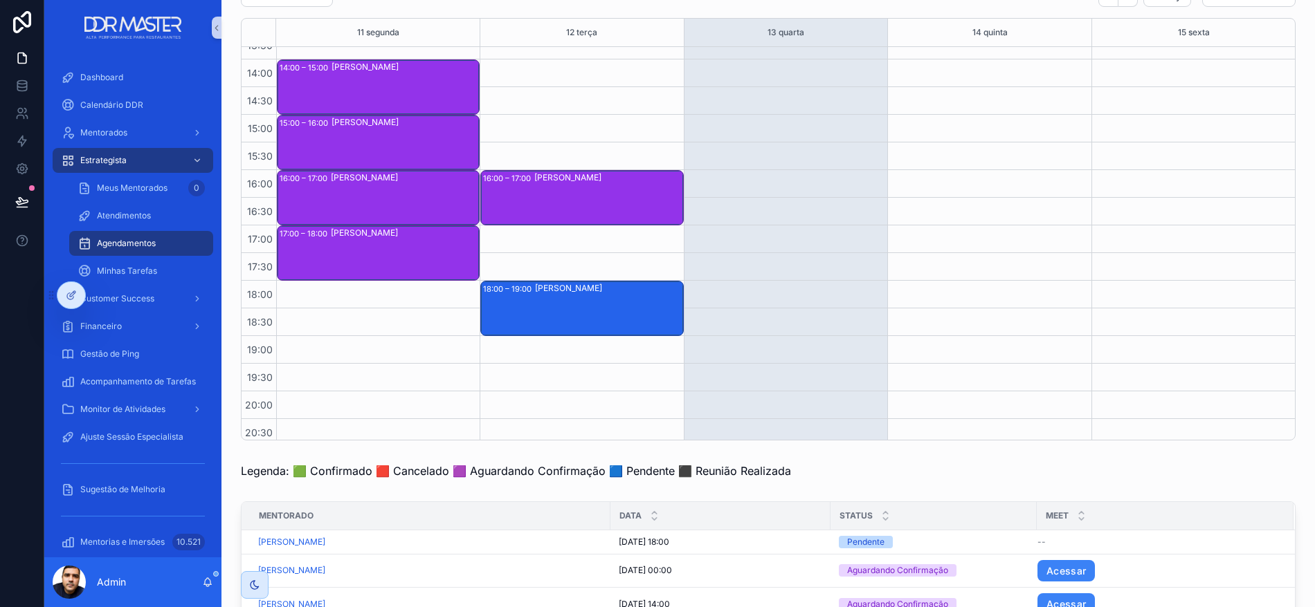
scroll to position [358, 0]
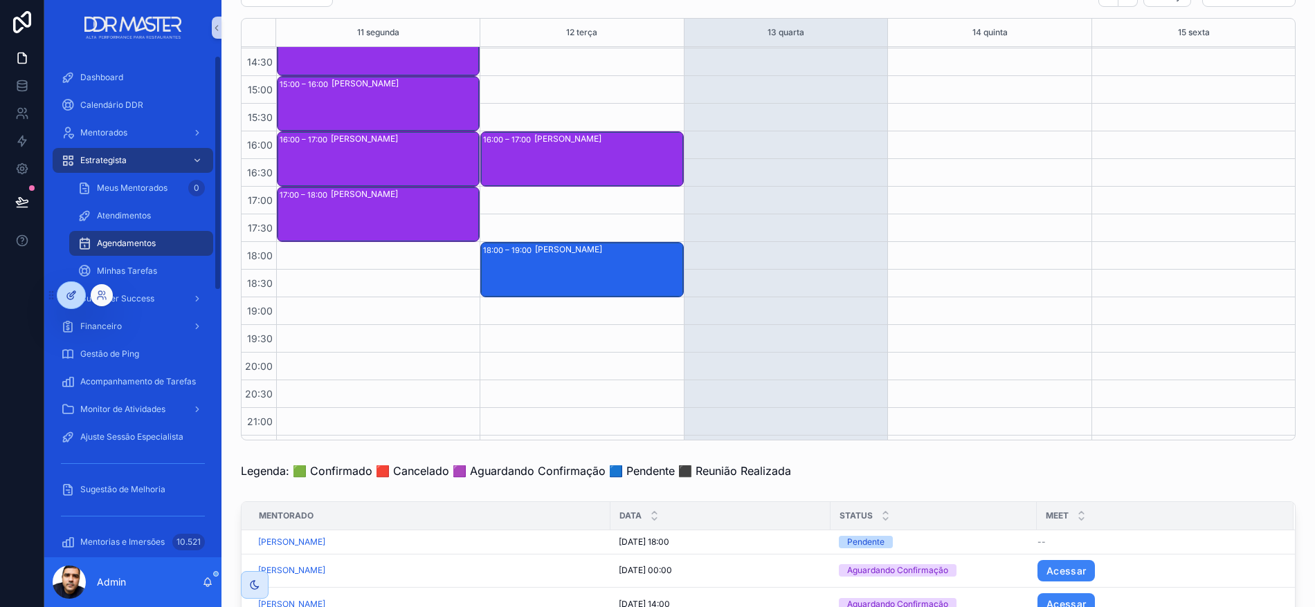
click at [70, 298] on icon at bounding box center [71, 295] width 11 height 11
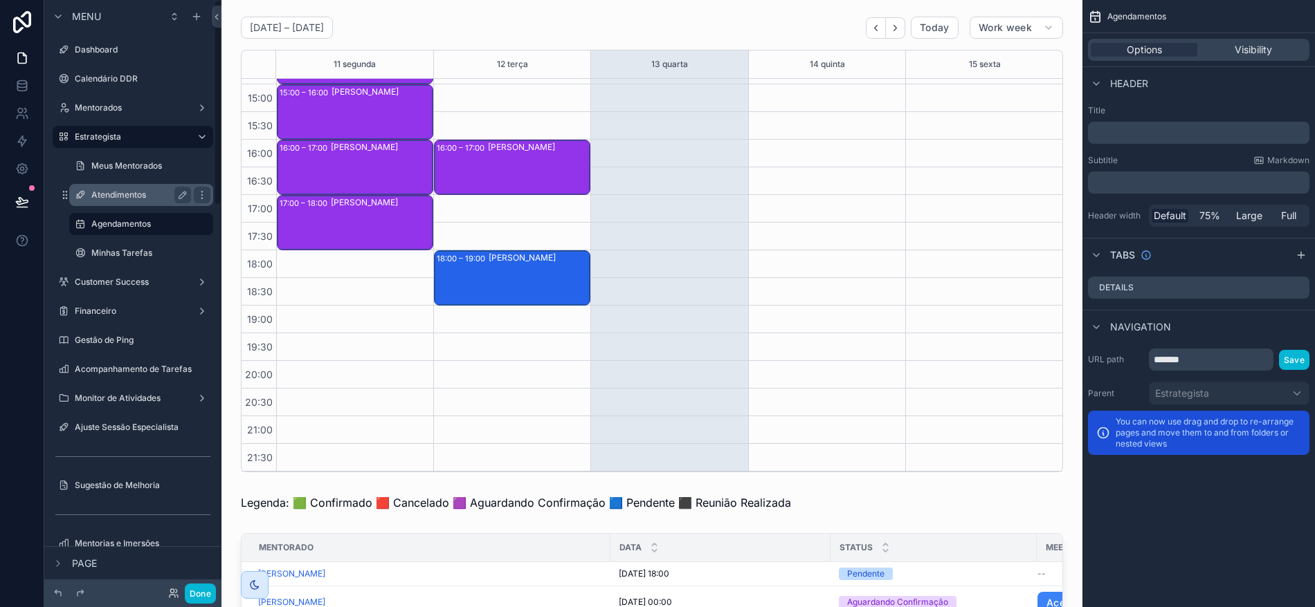
scroll to position [0, 0]
click at [116, 161] on label "Meus Mentorados" at bounding box center [138, 166] width 94 height 11
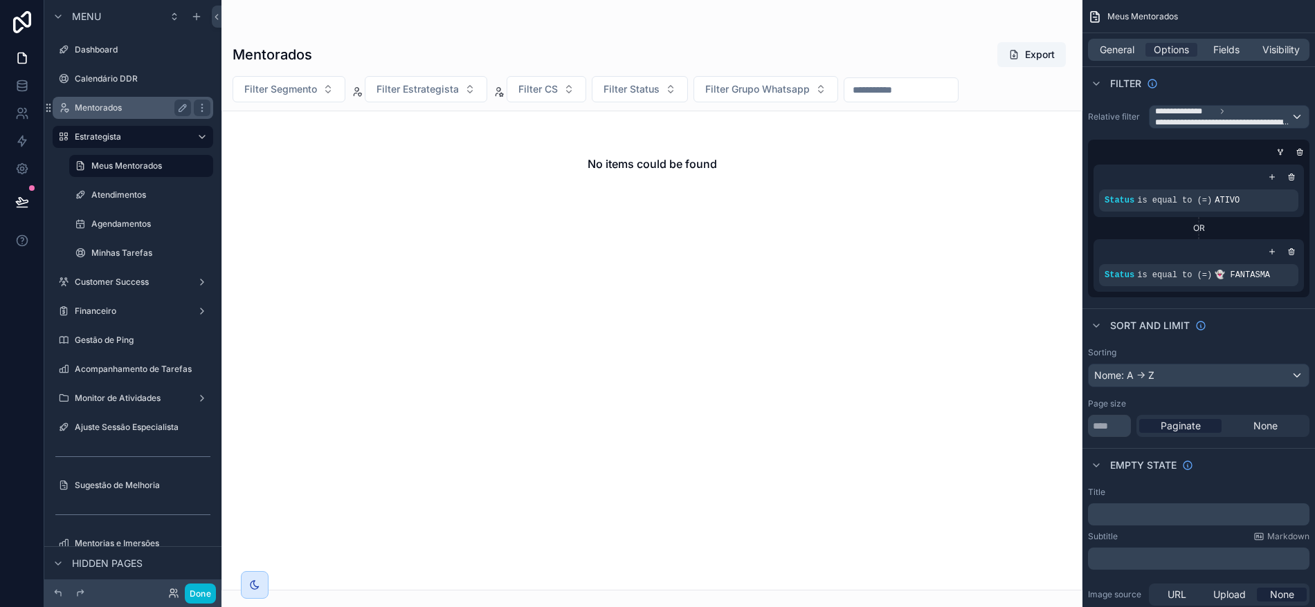
click at [104, 111] on label "Mentorados" at bounding box center [130, 107] width 111 height 11
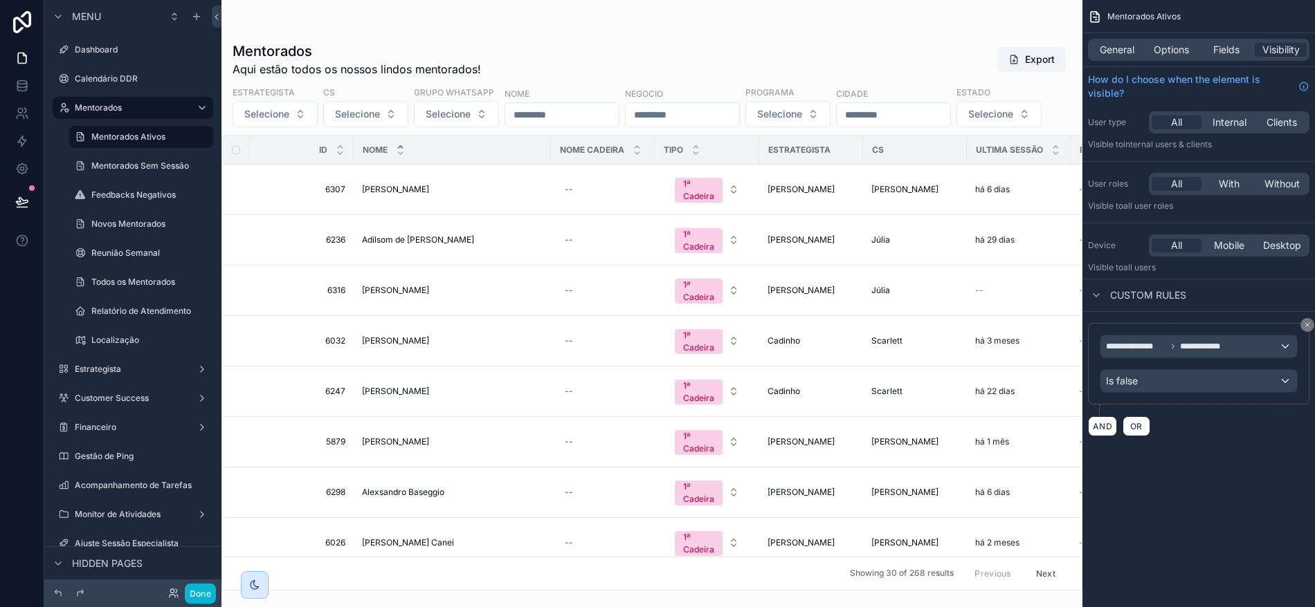
click at [404, 239] on div "scrollable content" at bounding box center [651, 303] width 861 height 607
click at [421, 195] on span "Adair Ribeiro da Silva Neto" at bounding box center [395, 189] width 67 height 11
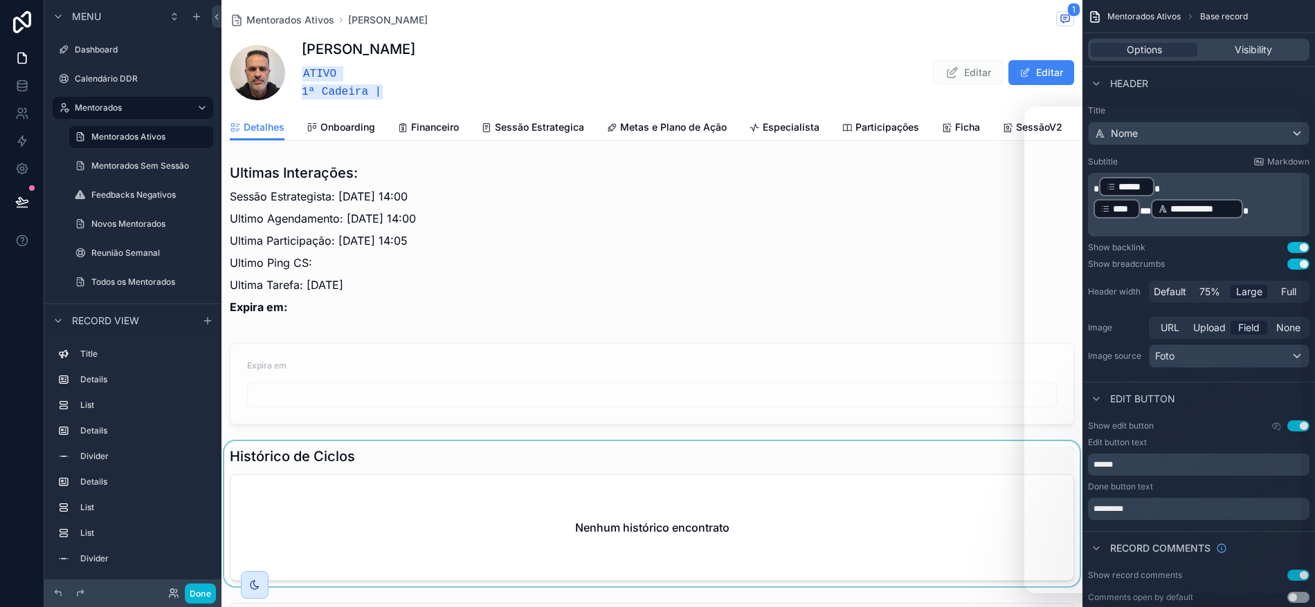
click at [1014, 460] on div "scrollable content" at bounding box center [651, 513] width 861 height 145
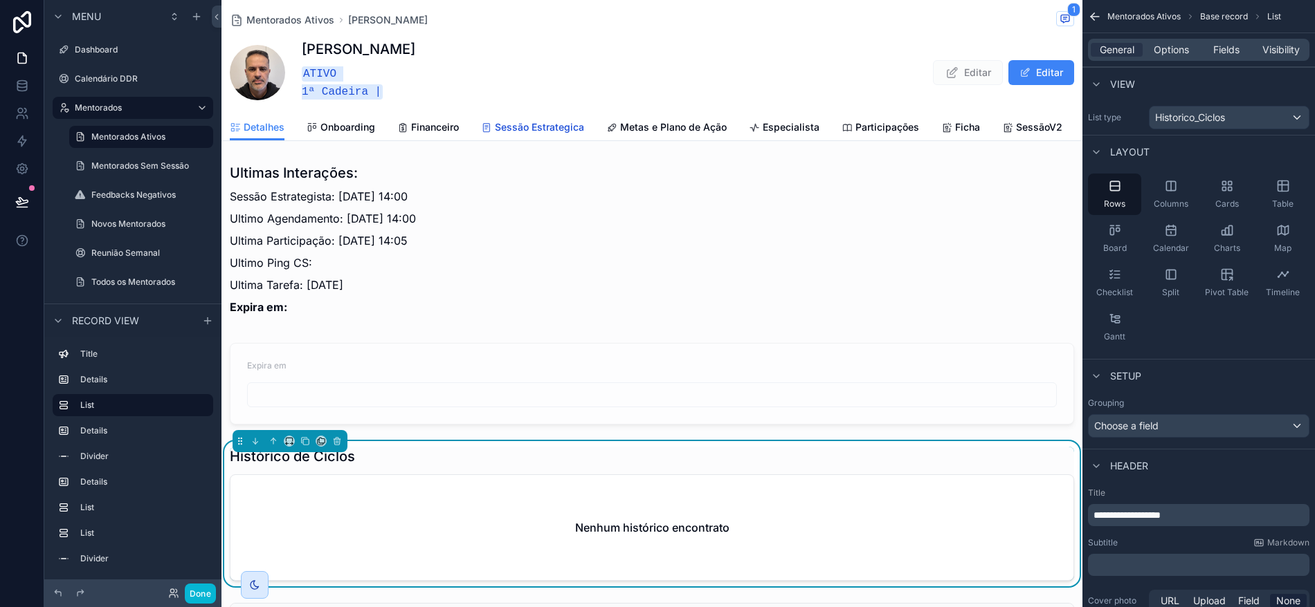
click at [538, 121] on span "Sessão Estrategica" at bounding box center [539, 127] width 89 height 14
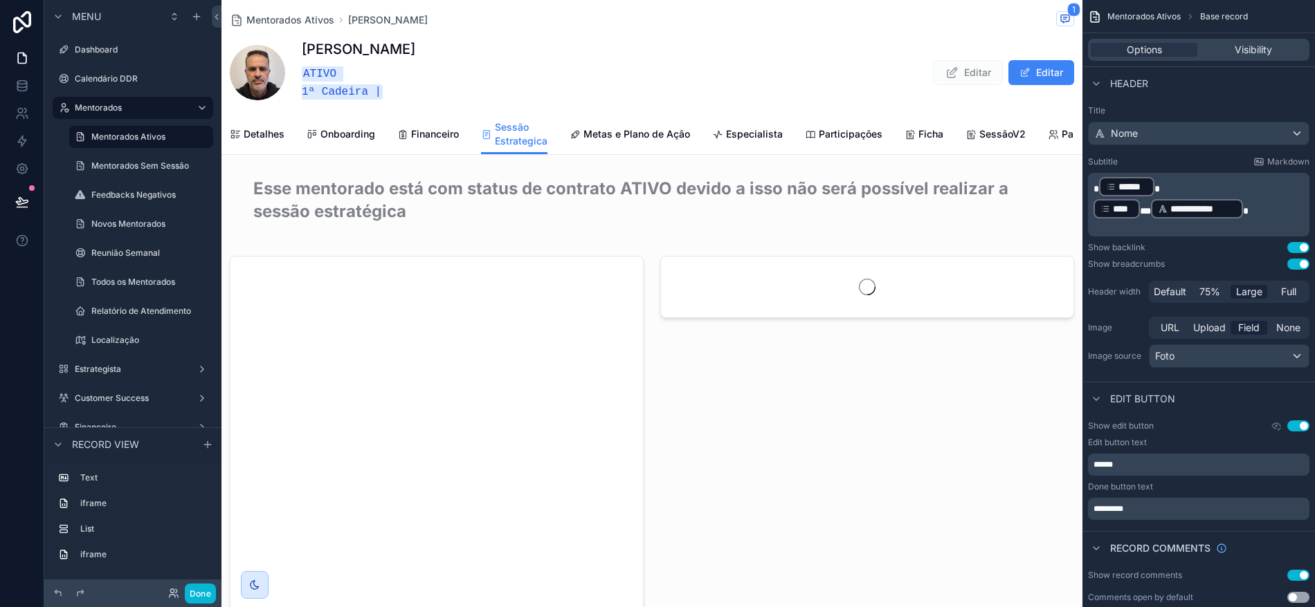
click at [651, 108] on div "Mentorados Ativos Adair Ribeiro da Silva Neto 1 Adair Ribeiro da Silva Neto ATI…" at bounding box center [652, 57] width 844 height 114
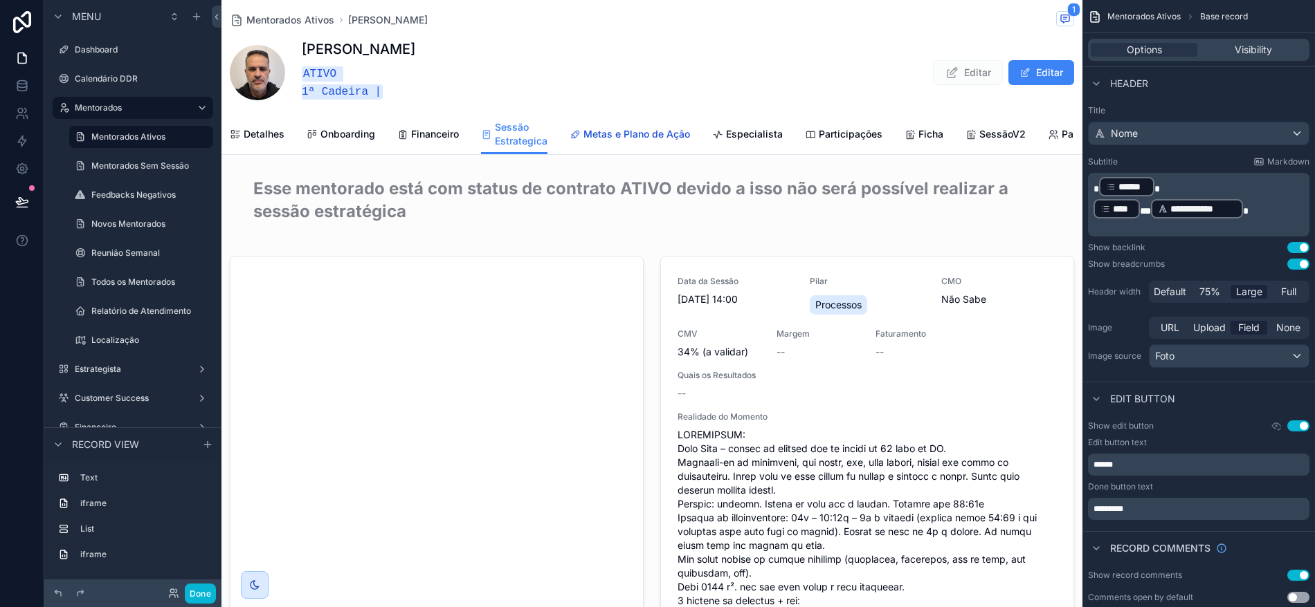
click at [650, 127] on span "Metas e Plano de Ação" at bounding box center [636, 134] width 107 height 14
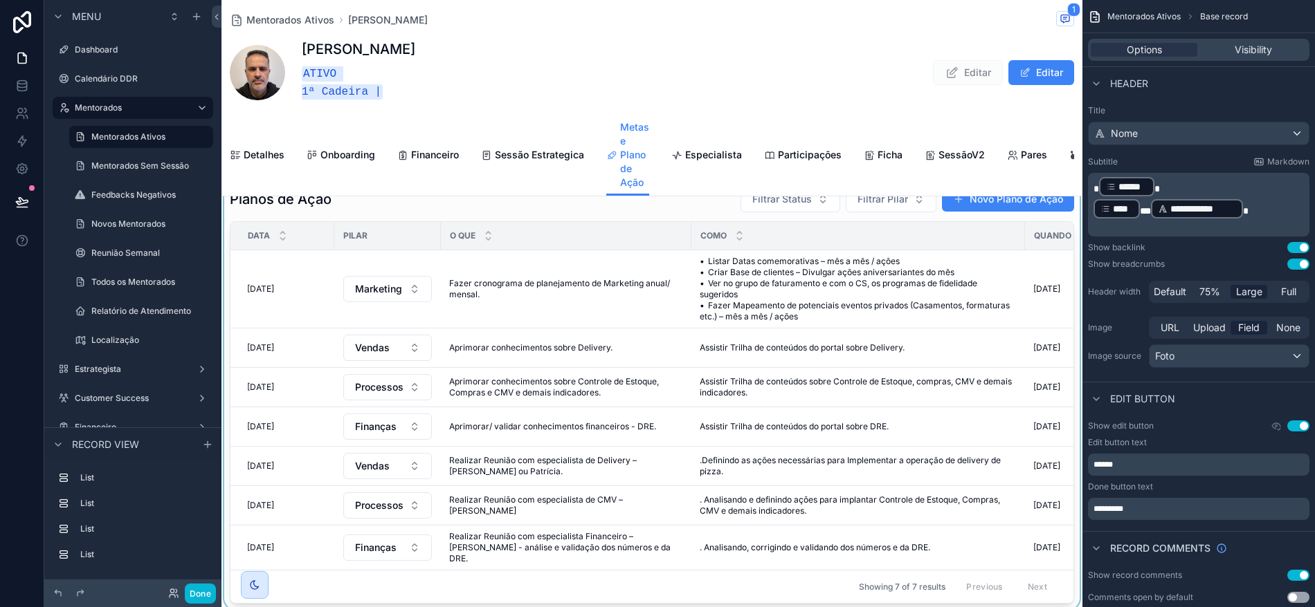
scroll to position [373, 0]
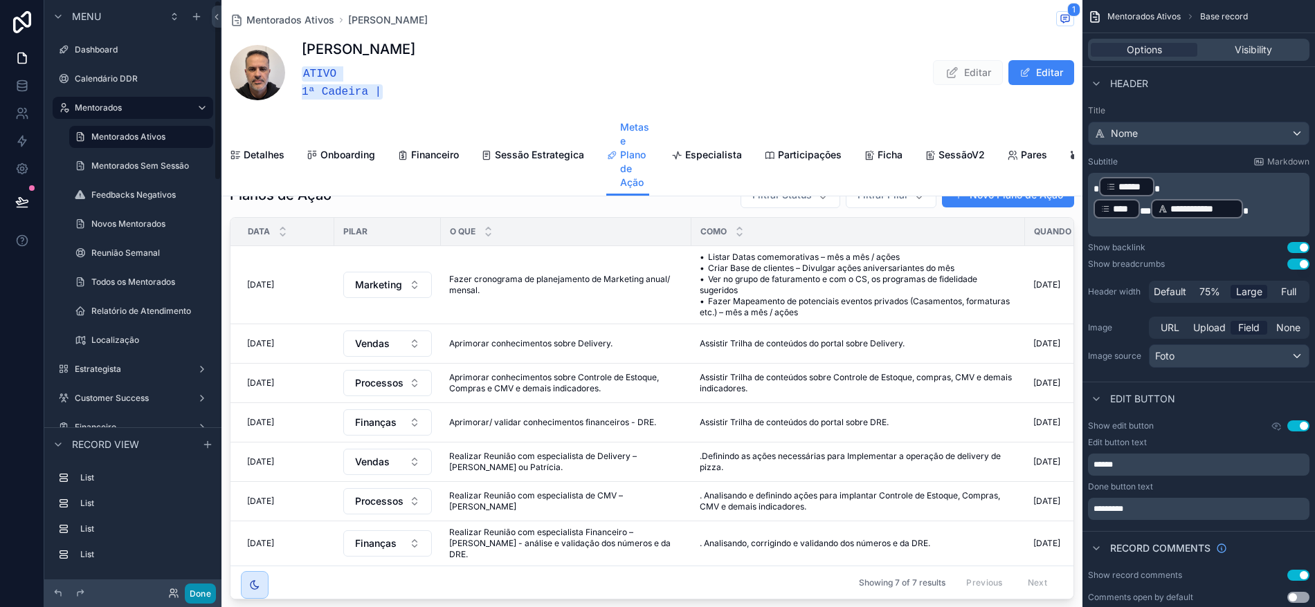
click at [192, 594] on button "Done" at bounding box center [200, 594] width 31 height 20
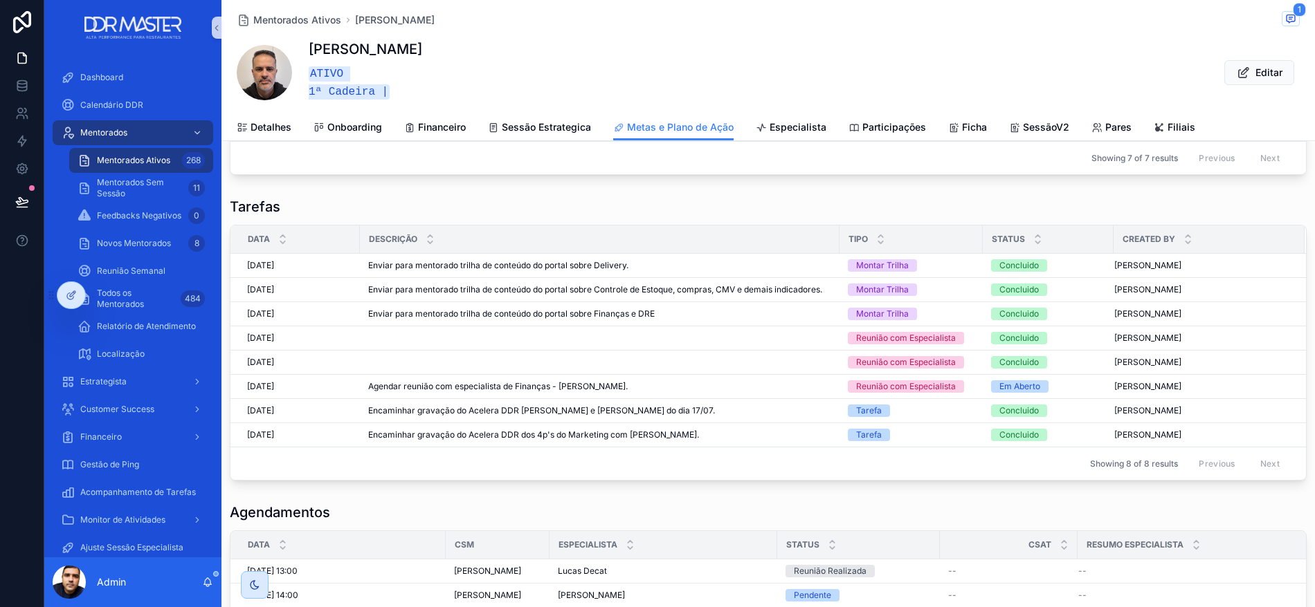
scroll to position [742, 0]
click at [71, 302] on div at bounding box center [71, 295] width 28 height 26
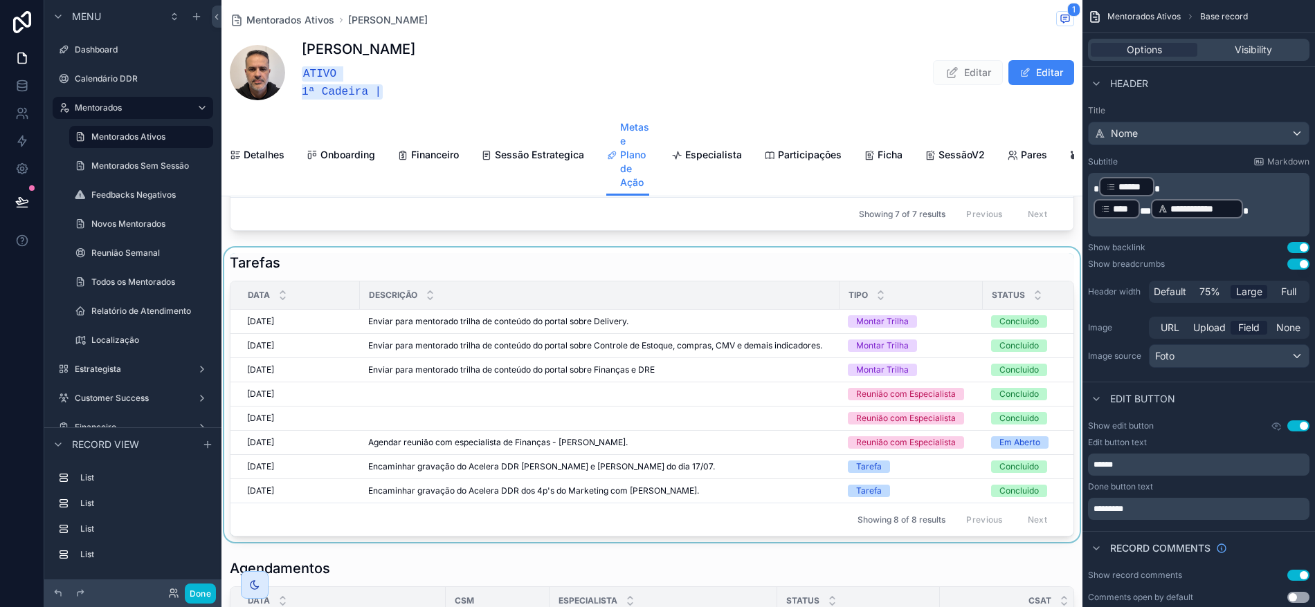
click at [444, 250] on div "scrollable content" at bounding box center [651, 395] width 861 height 295
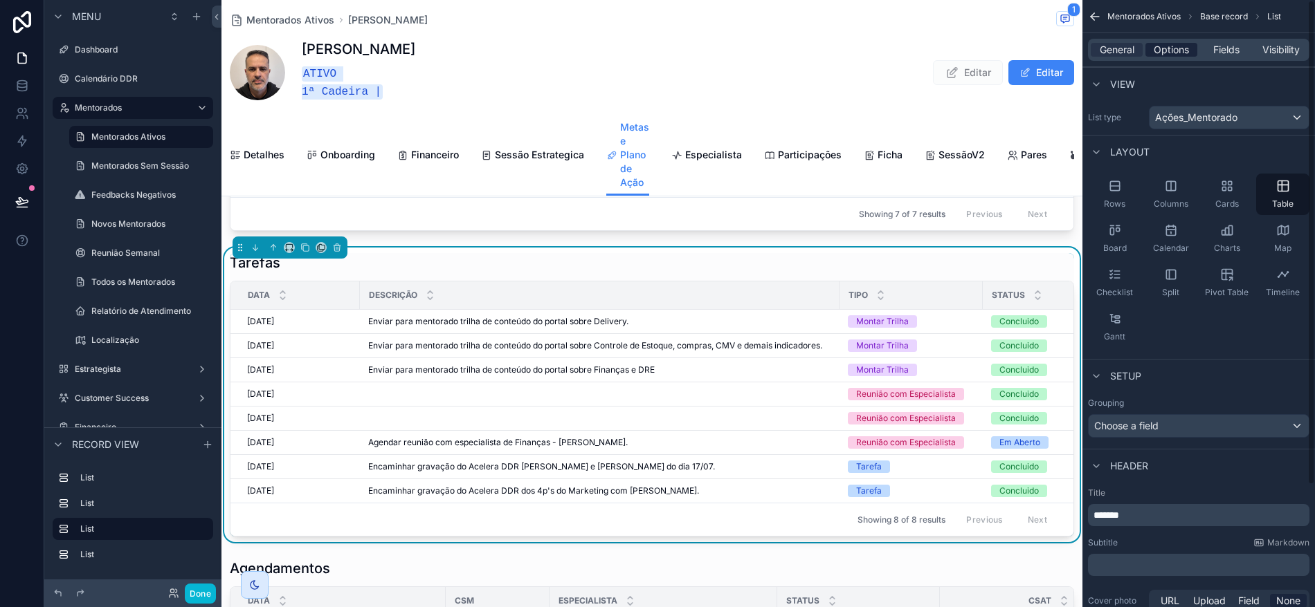
click at [1163, 48] on span "Options" at bounding box center [1170, 50] width 35 height 14
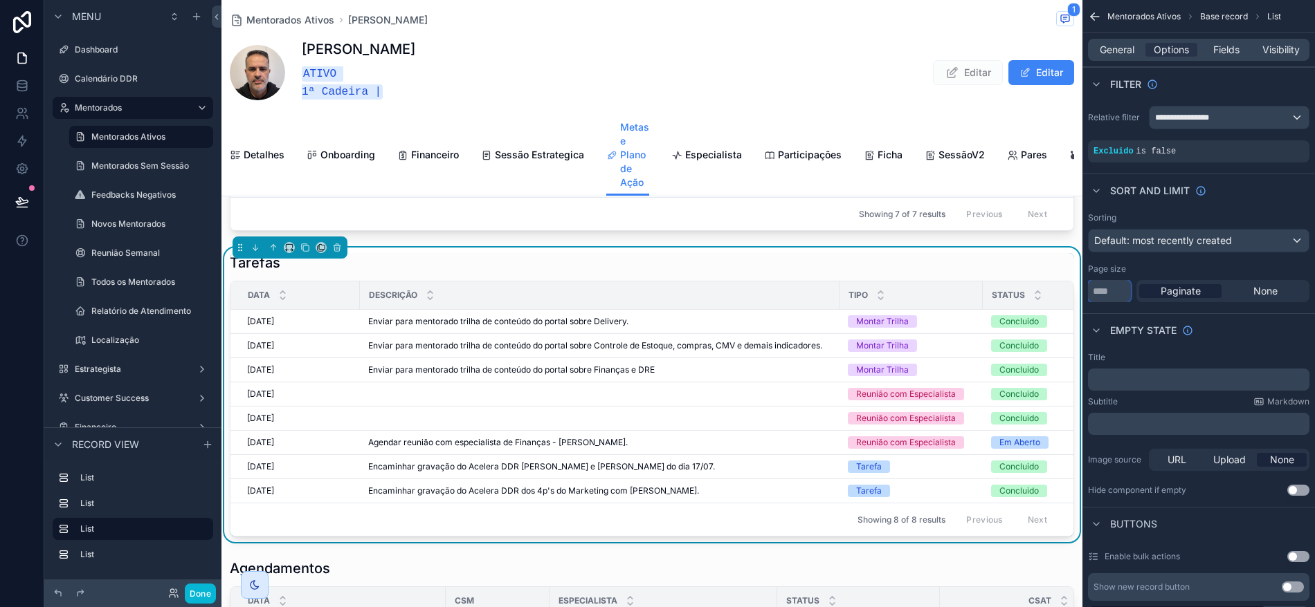
drag, startPoint x: 1115, startPoint y: 291, endPoint x: 1060, endPoint y: 289, distance: 55.4
click at [1060, 289] on div "Dashboard Calendário DDR Mentorados Mentorados Ativos 268 Mentorados Sem Sessão…" at bounding box center [767, 303] width 1093 height 607
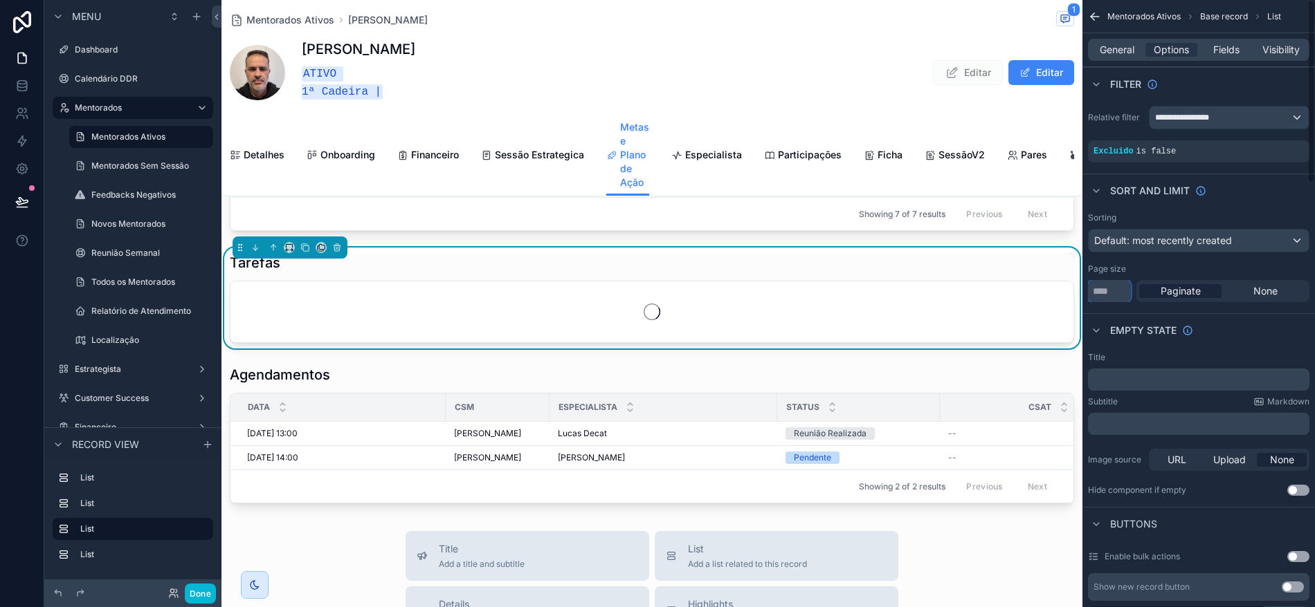
type input "**"
click at [1151, 265] on div "Page size" at bounding box center [1198, 269] width 221 height 11
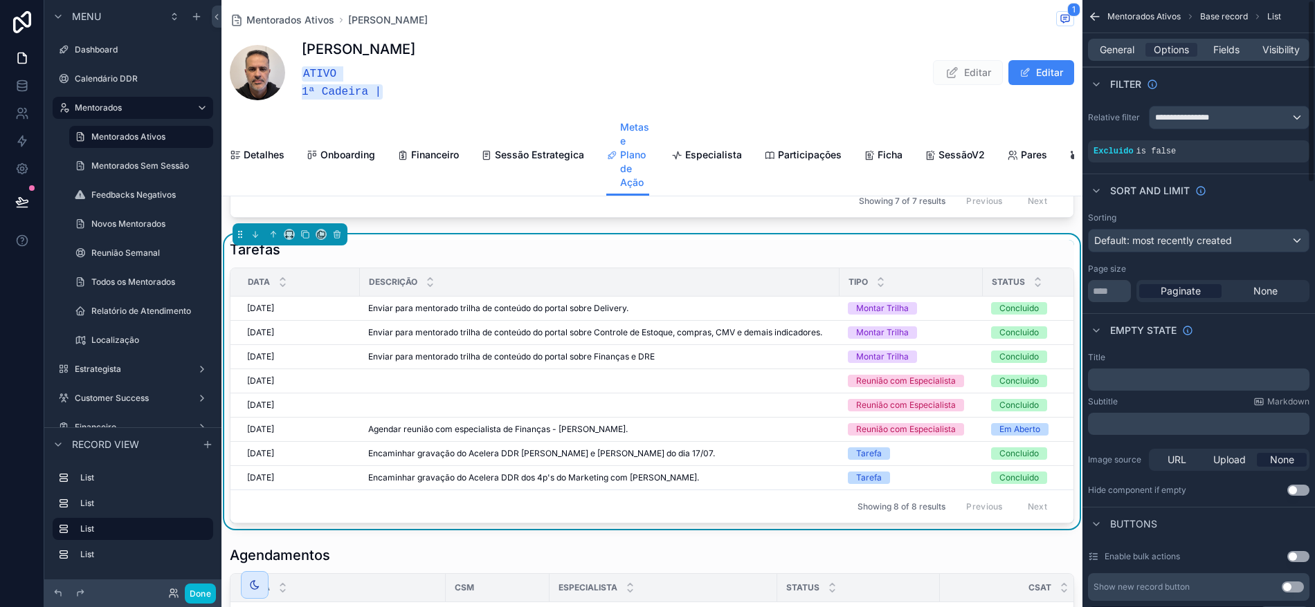
scroll to position [0, 0]
click at [932, 71] on div "Editar Editar" at bounding box center [998, 73] width 152 height 26
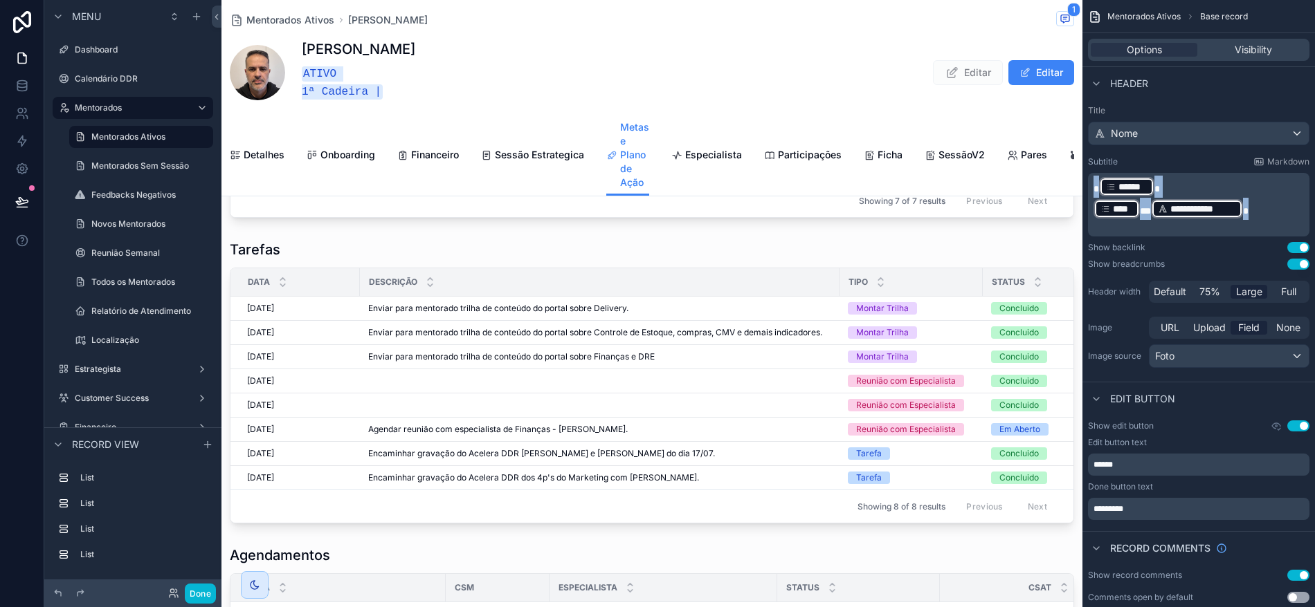
drag, startPoint x: 1257, startPoint y: 211, endPoint x: 1019, endPoint y: 176, distance: 240.6
click at [1019, 176] on div "Dashboard Calendário DDR Mentorados Mentorados Ativos 268 Mentorados Sem Sessão…" at bounding box center [767, 303] width 1093 height 607
click at [1294, 266] on button "Use setting" at bounding box center [1298, 264] width 22 height 11
drag, startPoint x: 1239, startPoint y: 223, endPoint x: 1068, endPoint y: 163, distance: 181.8
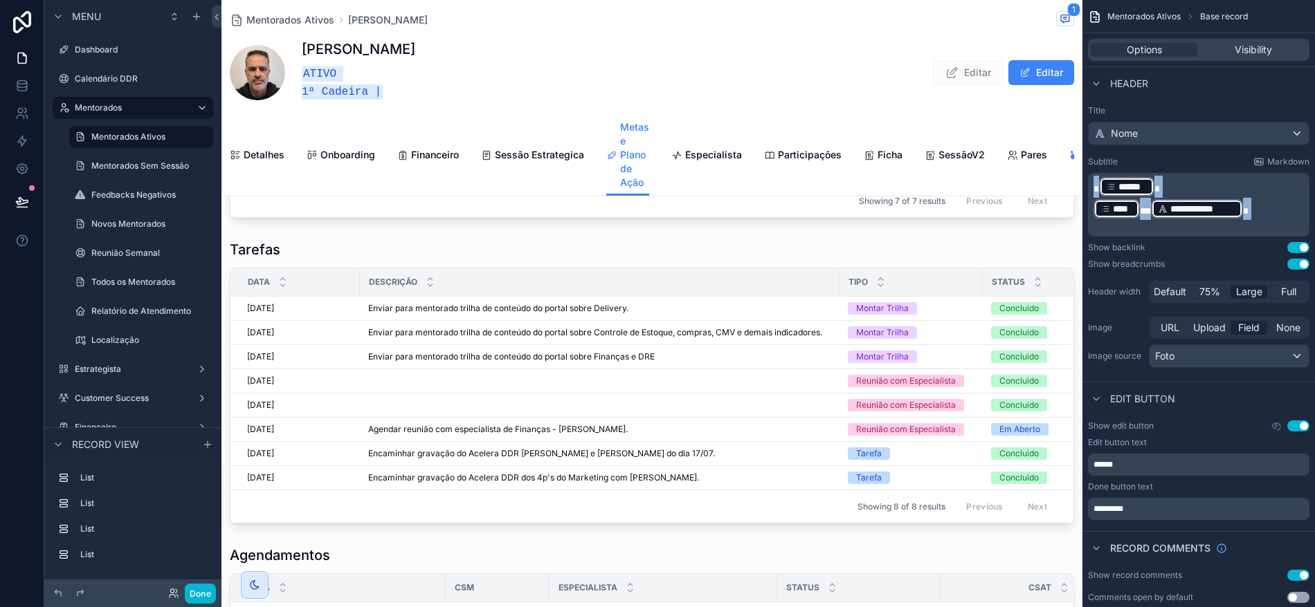
click at [1068, 163] on div "Dashboard Calendário DDR Mentorados Mentorados Ativos 268 Mentorados Sem Sessão…" at bounding box center [767, 303] width 1093 height 607
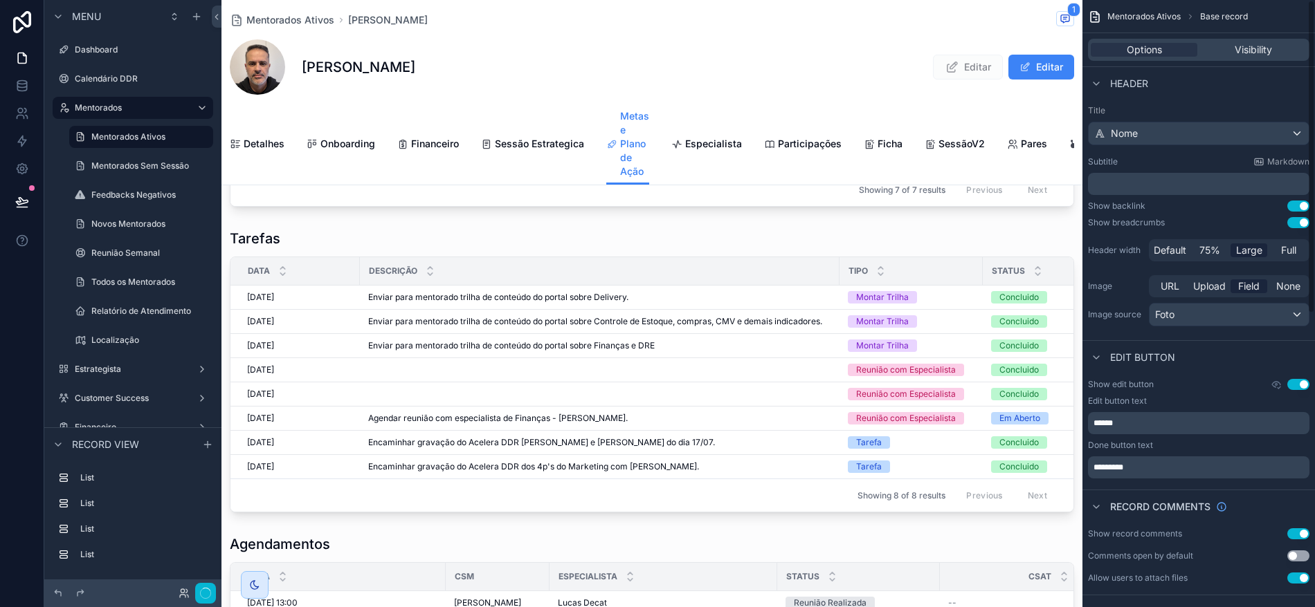
click at [1131, 180] on p "﻿" at bounding box center [1199, 184] width 213 height 14
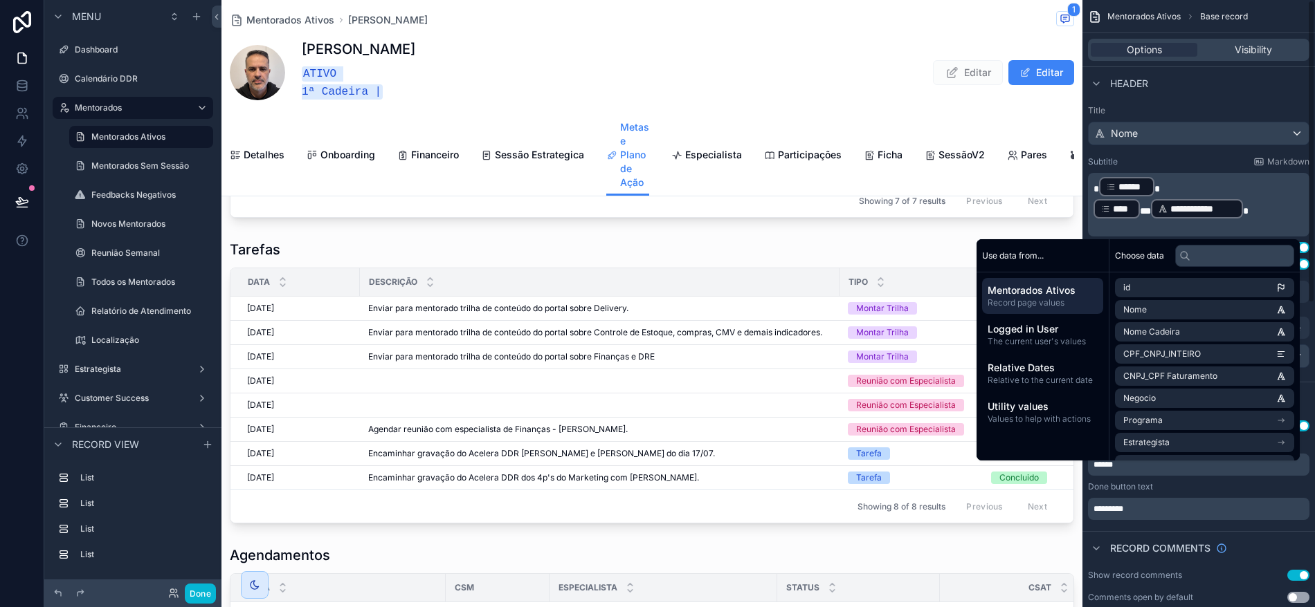
click at [1162, 166] on div "Subtitle Markdown" at bounding box center [1198, 161] width 221 height 11
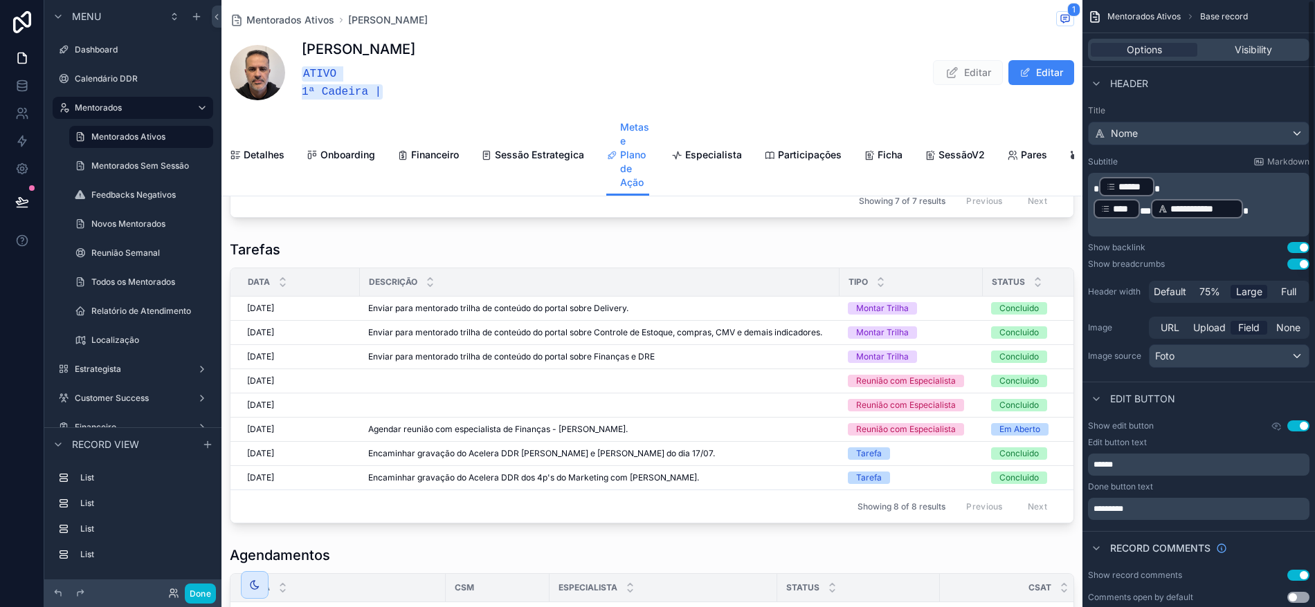
click at [1140, 298] on div "Header width Default 75% Large Full" at bounding box center [1198, 292] width 221 height 22
click at [1203, 291] on span "75%" at bounding box center [1209, 292] width 21 height 14
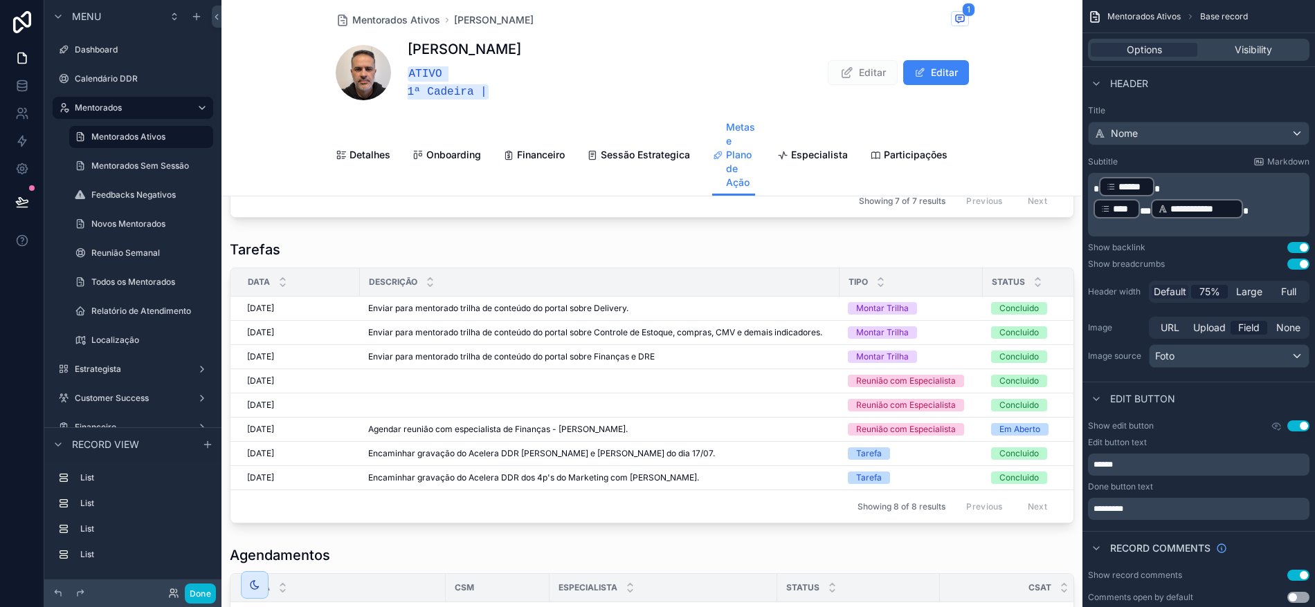
click at [1170, 290] on span "Default" at bounding box center [1169, 292] width 33 height 14
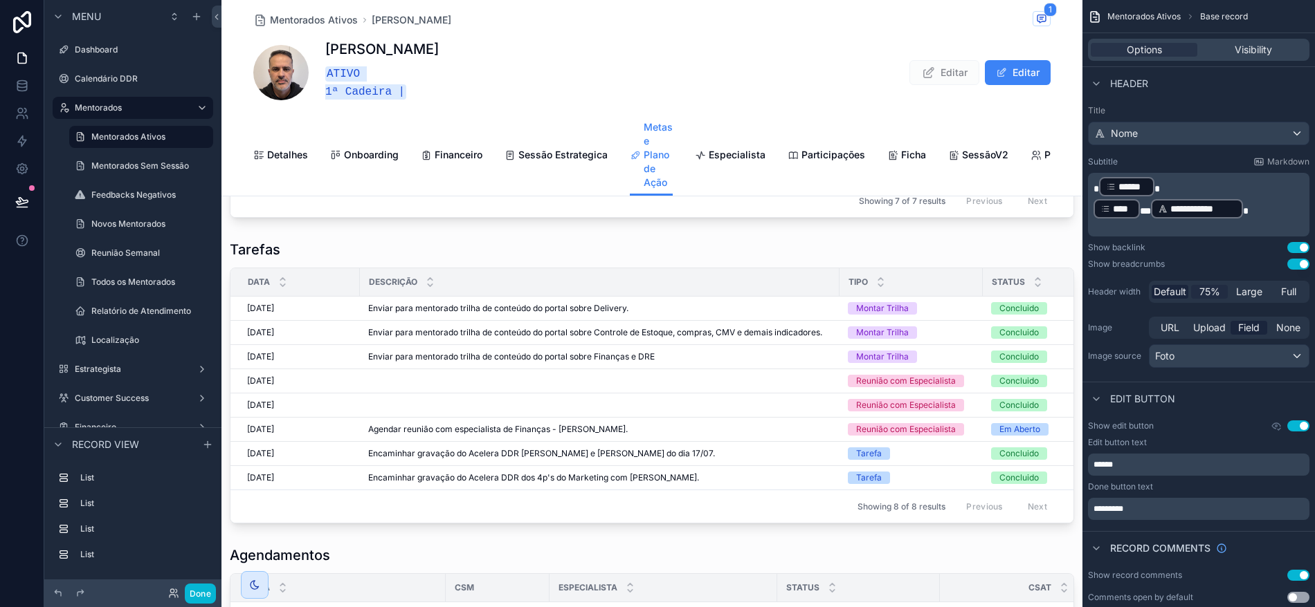
click at [1215, 291] on span "75%" at bounding box center [1209, 292] width 21 height 14
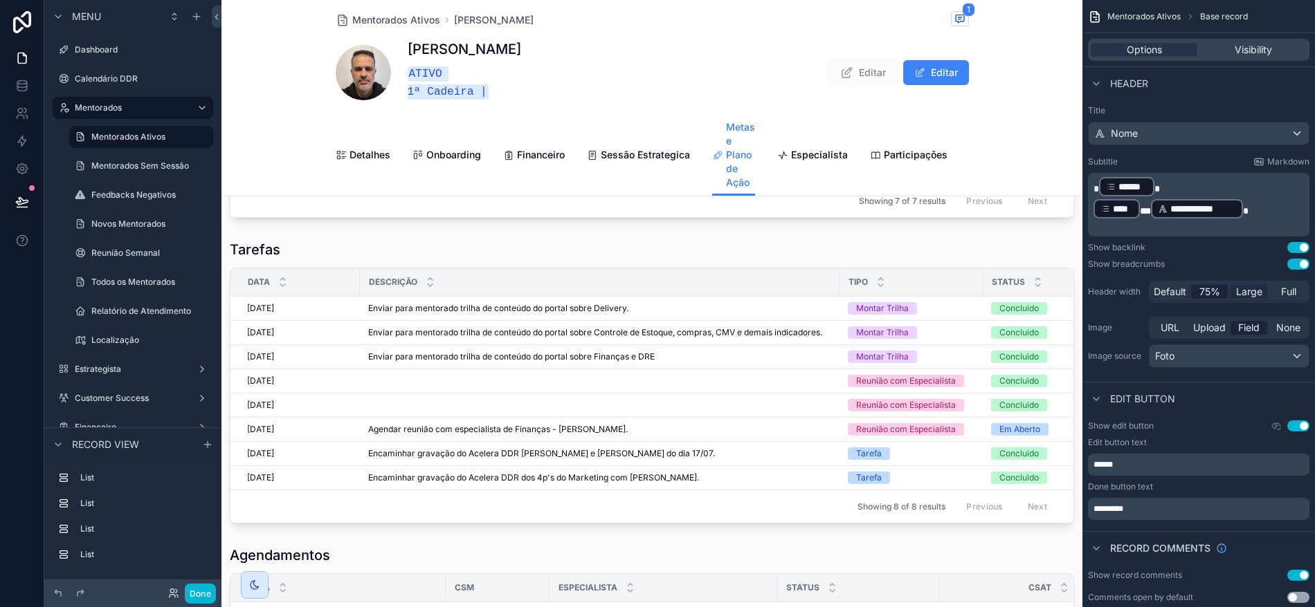
click at [1244, 291] on span "Large" at bounding box center [1249, 292] width 26 height 14
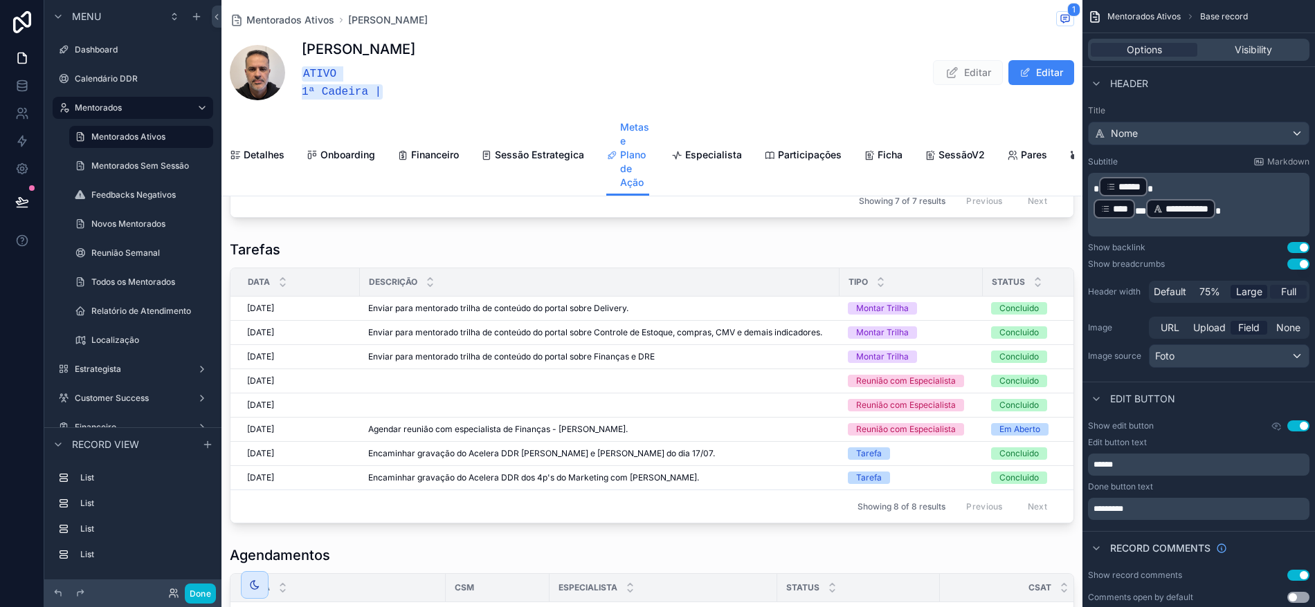
click at [1277, 291] on div "Full" at bounding box center [1288, 292] width 37 height 14
click at [1170, 355] on span "Foto" at bounding box center [1164, 356] width 19 height 14
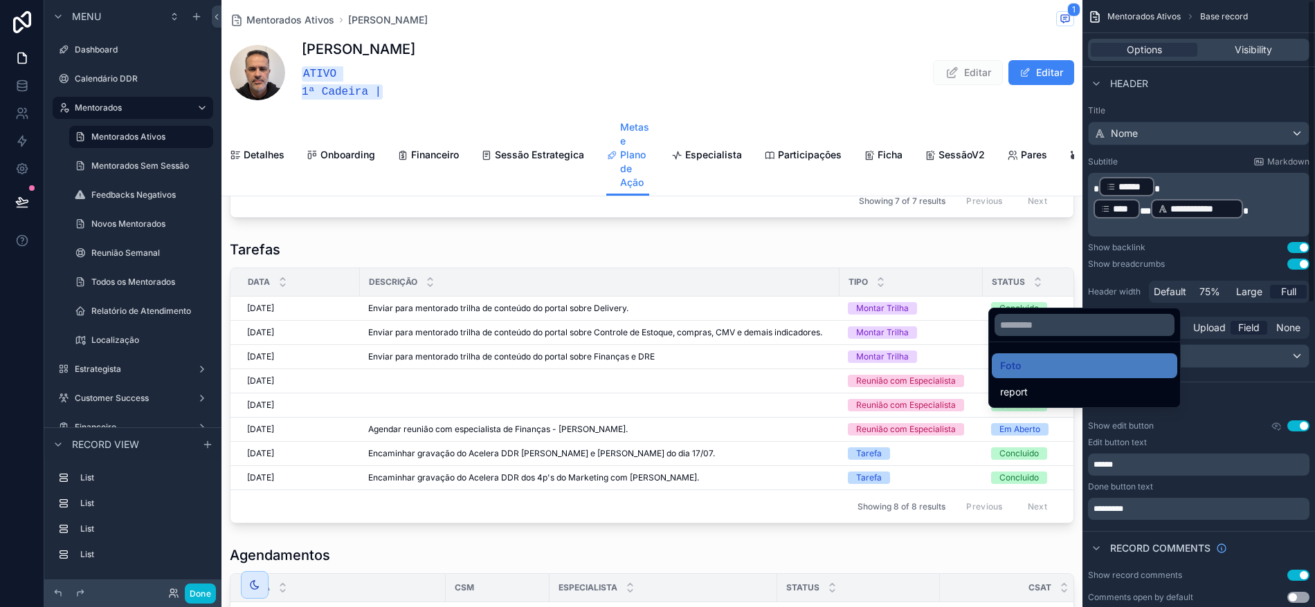
click at [1220, 387] on div "scrollable content" at bounding box center [657, 303] width 1315 height 607
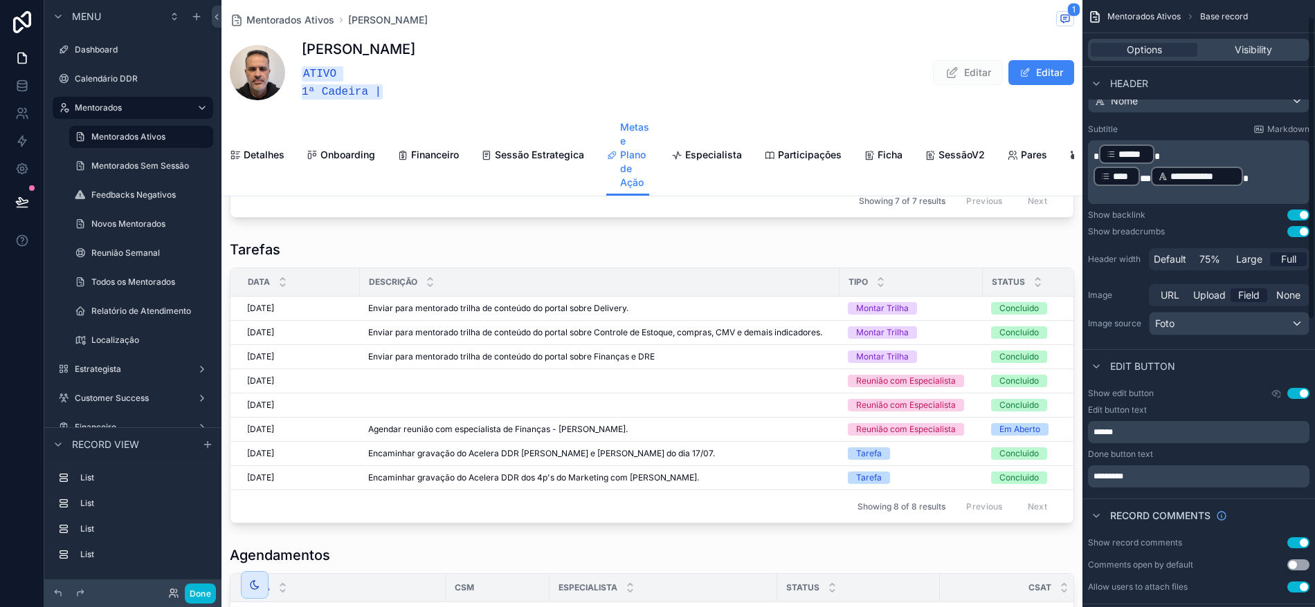
scroll to position [35, 0]
click at [248, 76] on span "scrollable content" at bounding box center [257, 72] width 55 height 55
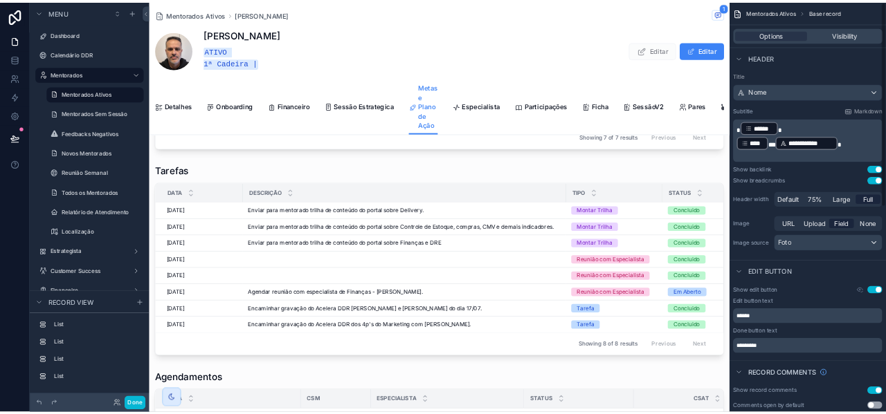
scroll to position [0, 0]
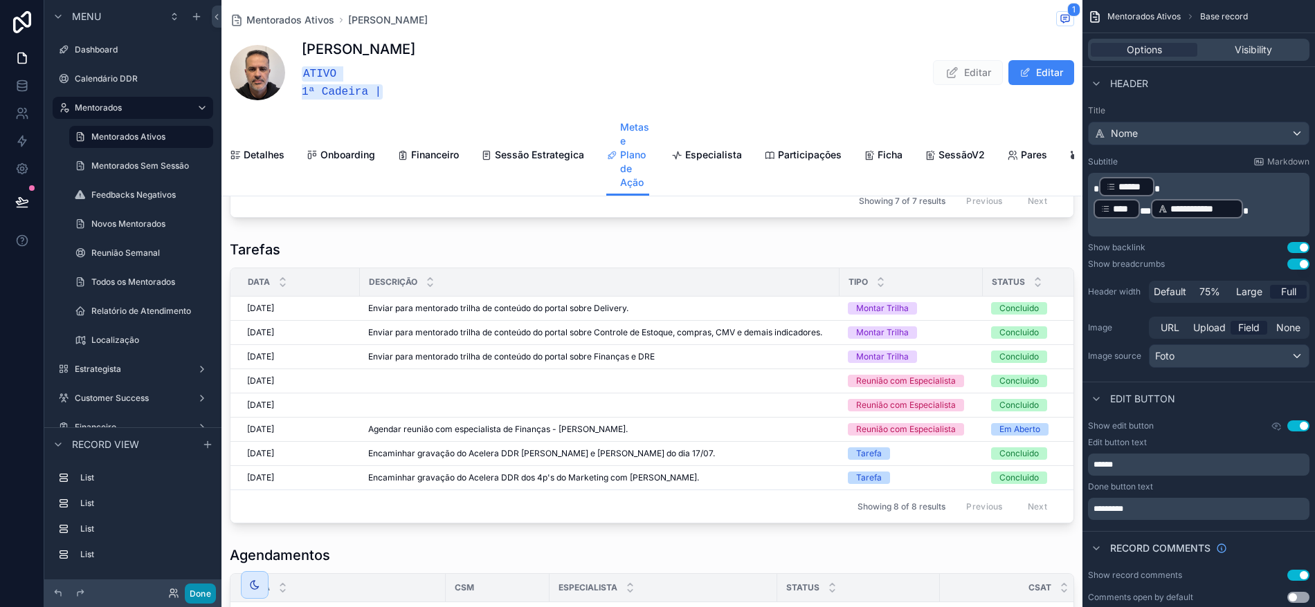
click at [203, 592] on button "Done" at bounding box center [200, 594] width 31 height 20
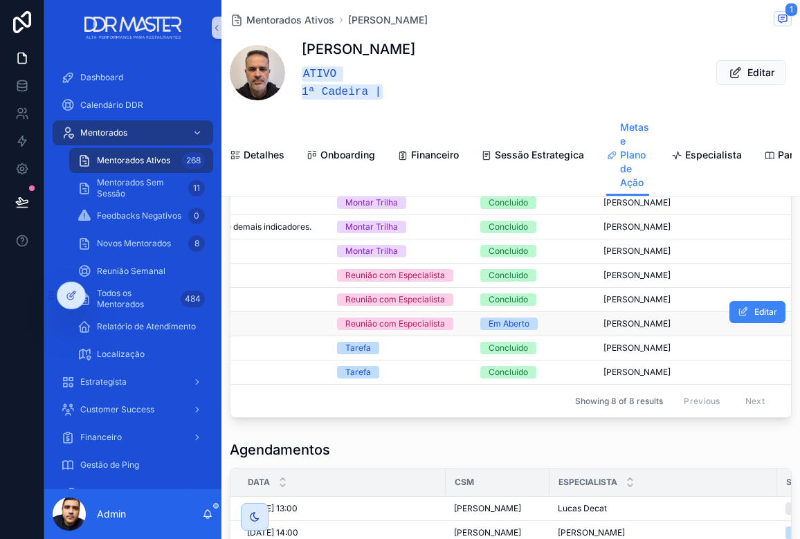
scroll to position [0, 511]
